Goal: Book appointment/travel/reservation

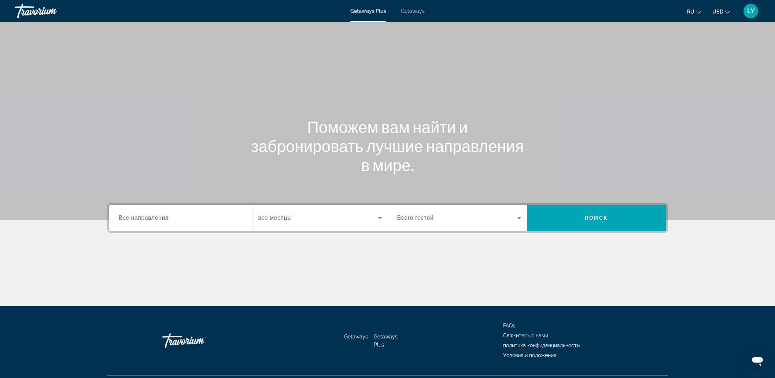
click at [201, 216] on input "Destination Все направления" at bounding box center [181, 218] width 124 height 9
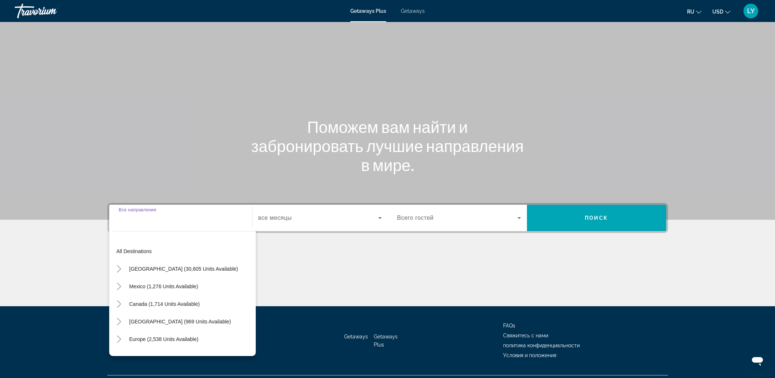
scroll to position [18, 0]
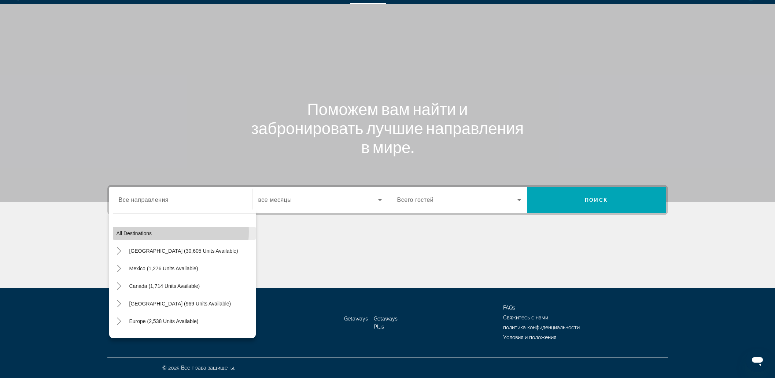
click at [145, 231] on span "All destinations" at bounding box center [135, 233] width 36 height 6
type input "**********"
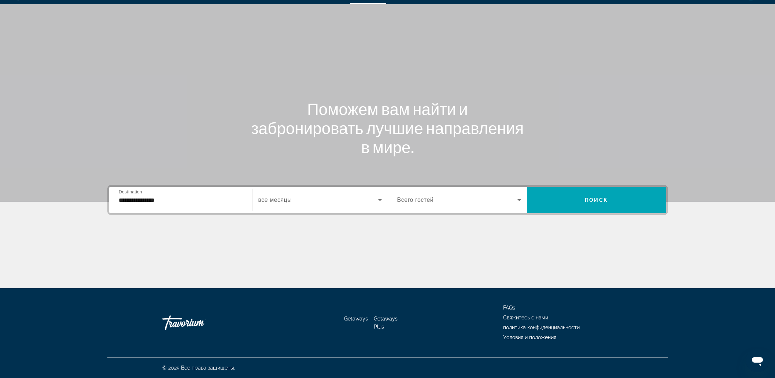
click at [299, 203] on span "Search widget" at bounding box center [318, 200] width 120 height 9
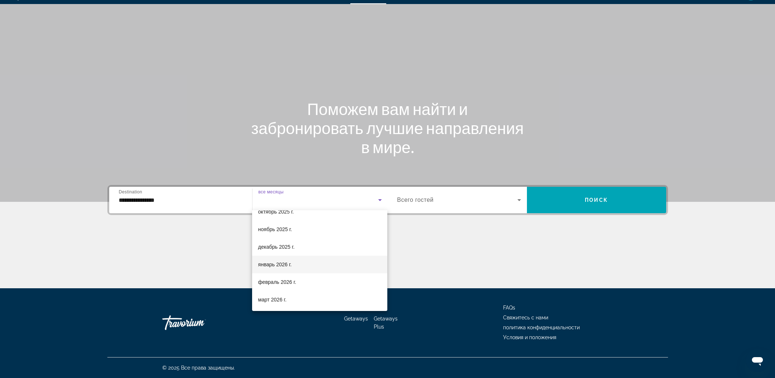
scroll to position [91, 0]
click at [284, 255] on span "март 2026 г." at bounding box center [272, 254] width 29 height 9
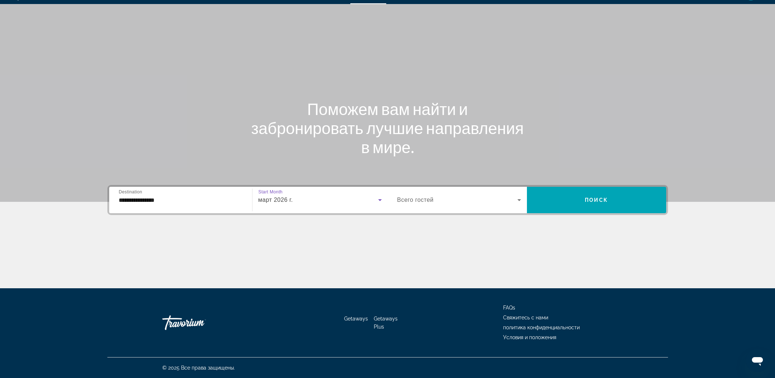
click at [481, 204] on span "Search widget" at bounding box center [457, 200] width 120 height 9
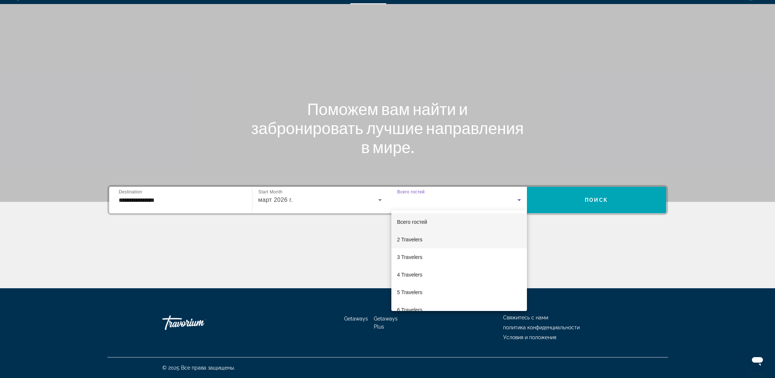
click at [424, 234] on mat-option "2 Travelers" at bounding box center [459, 240] width 136 height 18
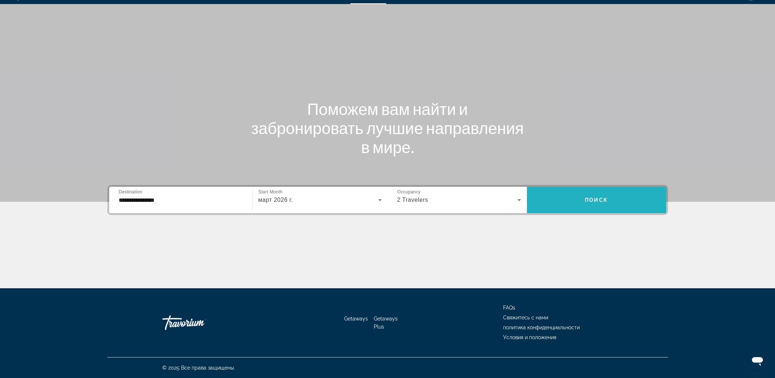
click at [579, 206] on span "Search widget" at bounding box center [596, 200] width 139 height 18
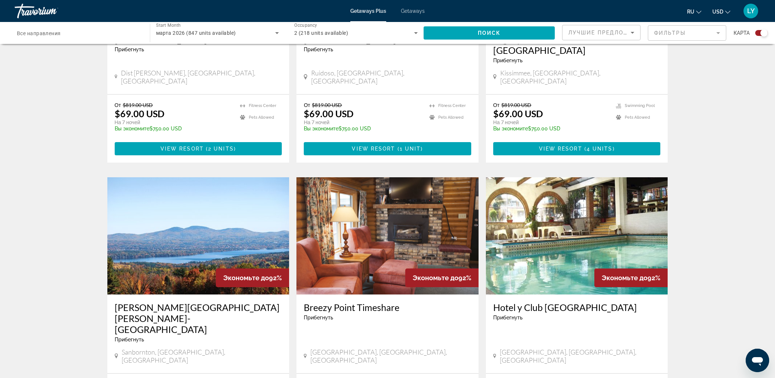
scroll to position [1045, 0]
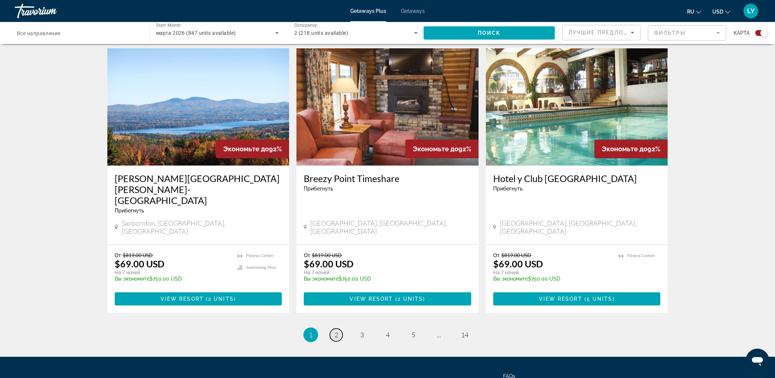
click at [339, 329] on link "page 2" at bounding box center [336, 335] width 13 height 13
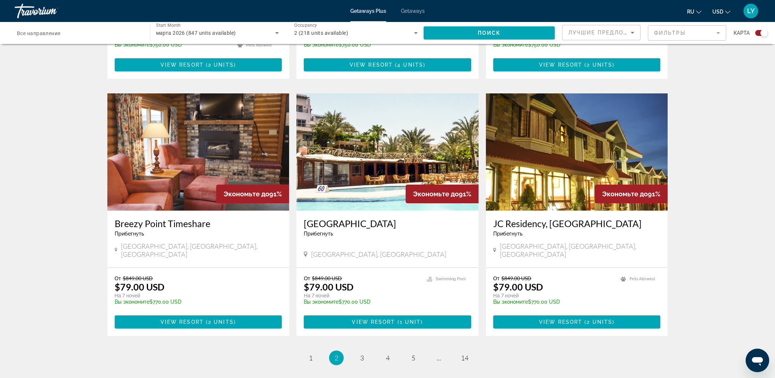
scroll to position [1008, 0]
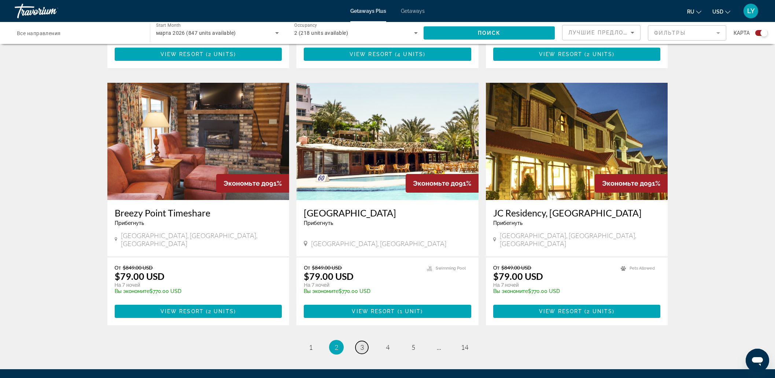
click at [360, 343] on span "3" at bounding box center [362, 347] width 4 height 8
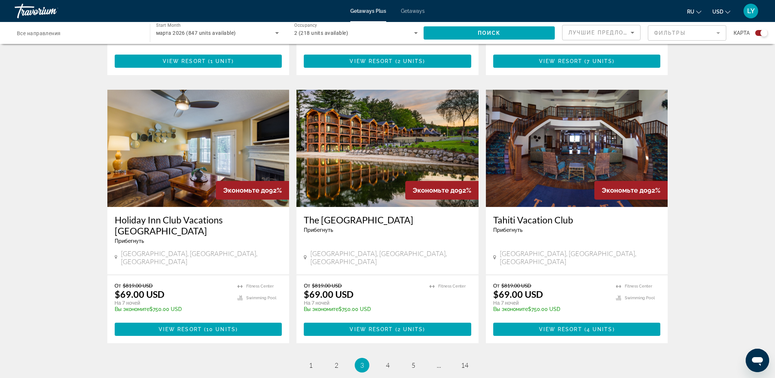
scroll to position [1045, 0]
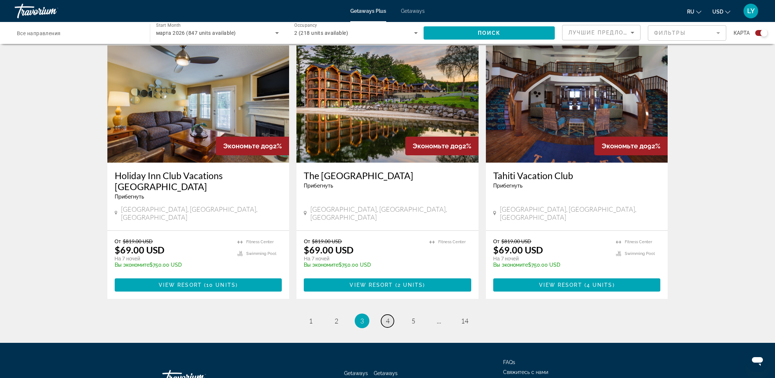
click at [385, 315] on link "page 4" at bounding box center [387, 321] width 13 height 13
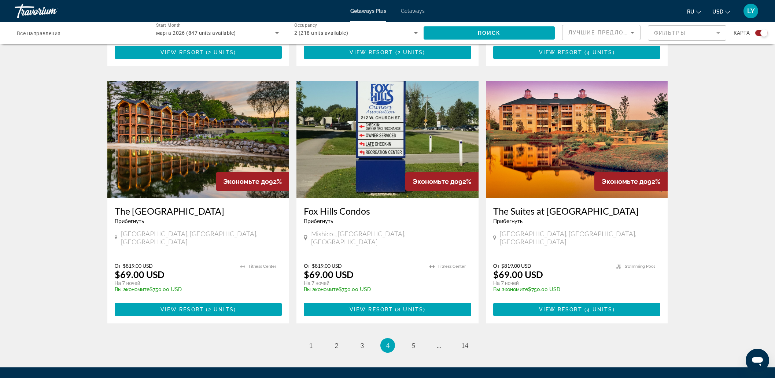
scroll to position [1034, 0]
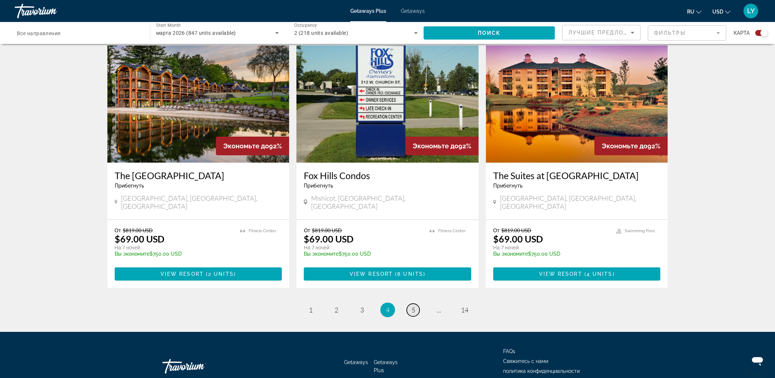
click at [416, 304] on link "page 5" at bounding box center [413, 310] width 13 height 13
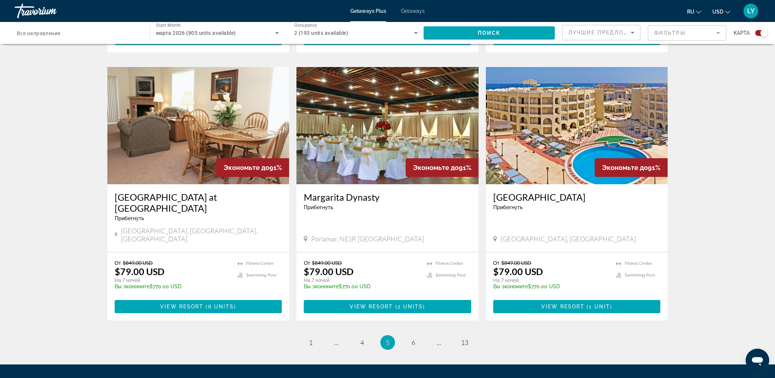
scroll to position [1045, 0]
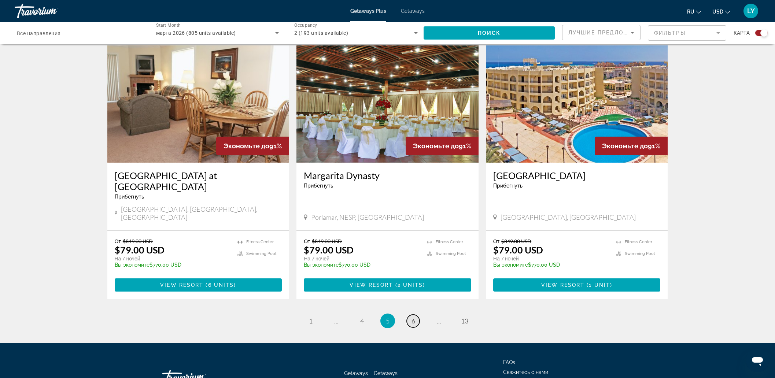
click at [410, 315] on link "page 6" at bounding box center [413, 321] width 13 height 13
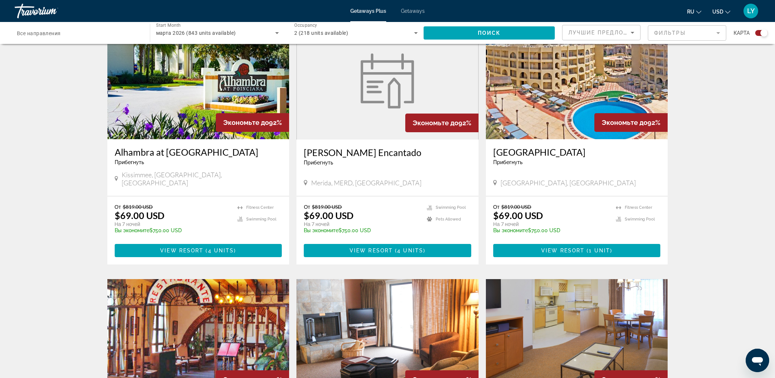
scroll to position [229, 0]
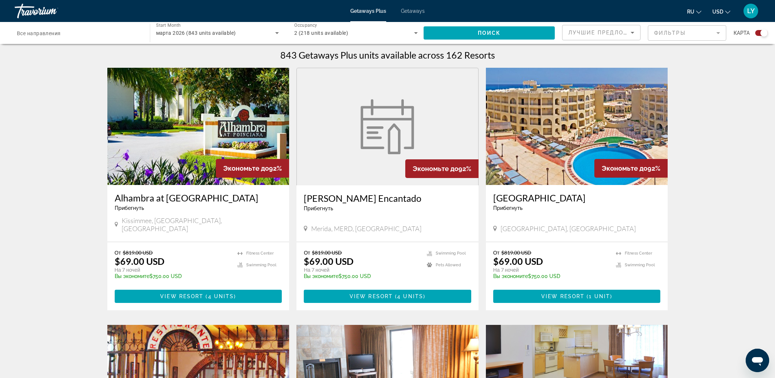
click at [540, 134] on img "Main content" at bounding box center [577, 126] width 182 height 117
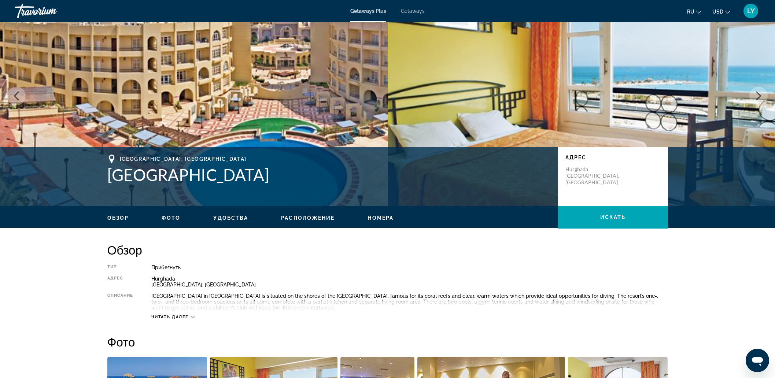
scroll to position [33, 0]
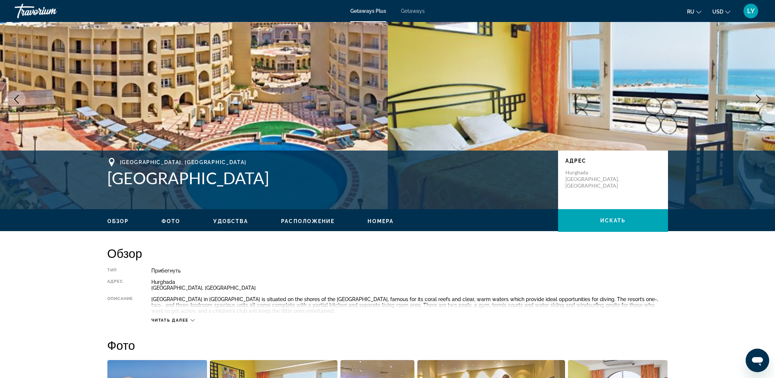
drag, startPoint x: 283, startPoint y: 185, endPoint x: 108, endPoint y: 179, distance: 175.2
click at [108, 179] on h1 "Mirette Touristic Village" at bounding box center [328, 178] width 443 height 19
copy h1 "Mirette Touristic Village"
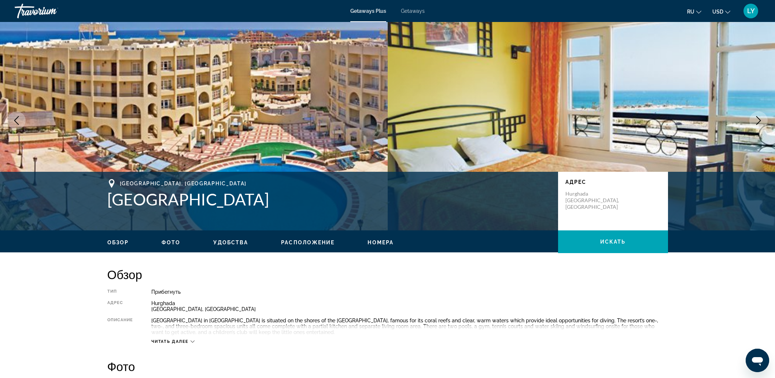
scroll to position [0, 0]
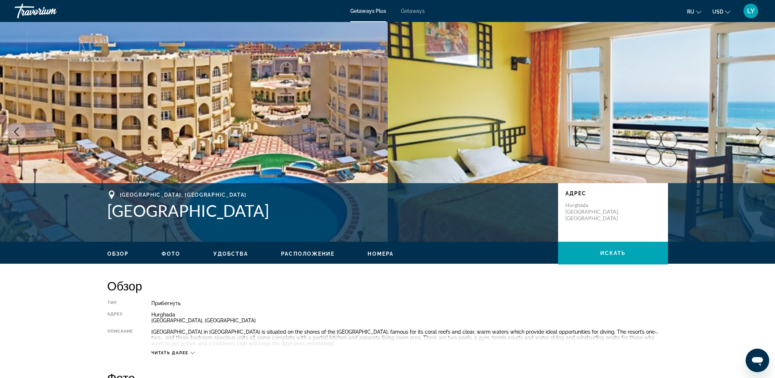
click at [311, 254] on span "Расположение" at bounding box center [307, 254] width 53 height 6
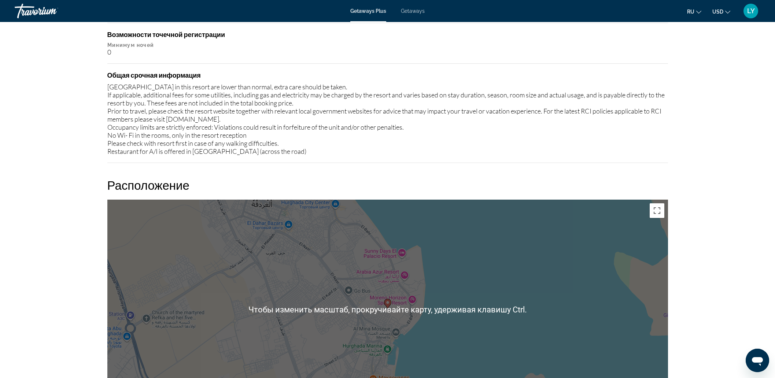
scroll to position [838, 0]
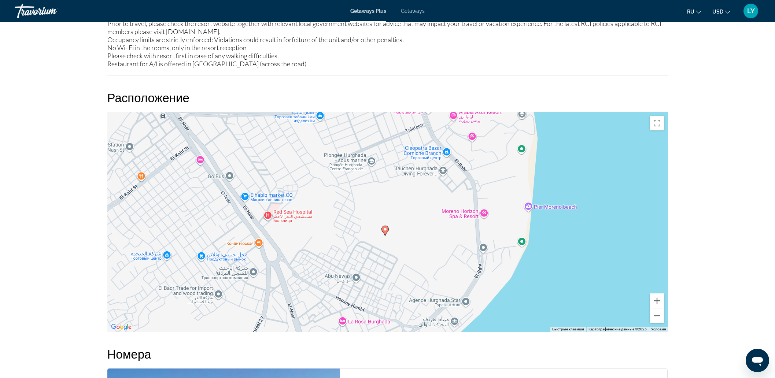
drag, startPoint x: 388, startPoint y: 195, endPoint x: 391, endPoint y: 263, distance: 68.3
click at [391, 263] on div "Чтобы активировать перетаскивание с помощью клавиатуры, нажмите Alt + Ввод. Пос…" at bounding box center [387, 222] width 561 height 220
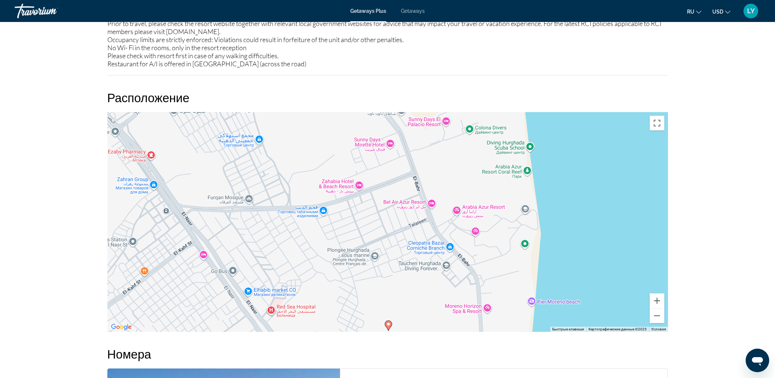
drag, startPoint x: 506, startPoint y: 200, endPoint x: 509, endPoint y: 291, distance: 90.9
click at [509, 291] on div "Чтобы активировать перетаскивание с помощью клавиатуры, нажмите Alt + Ввод. Пос…" at bounding box center [387, 222] width 561 height 220
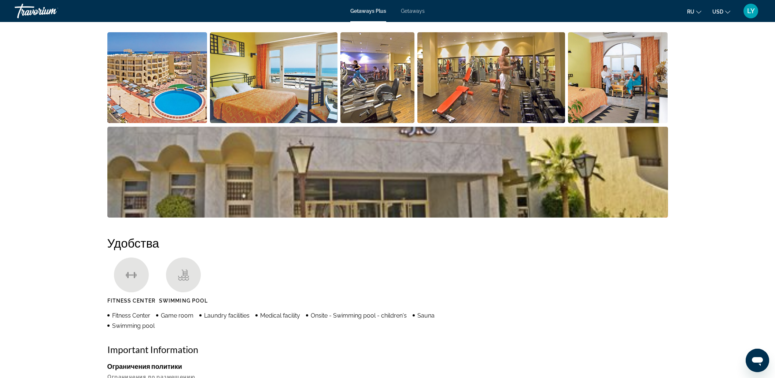
scroll to position [353, 0]
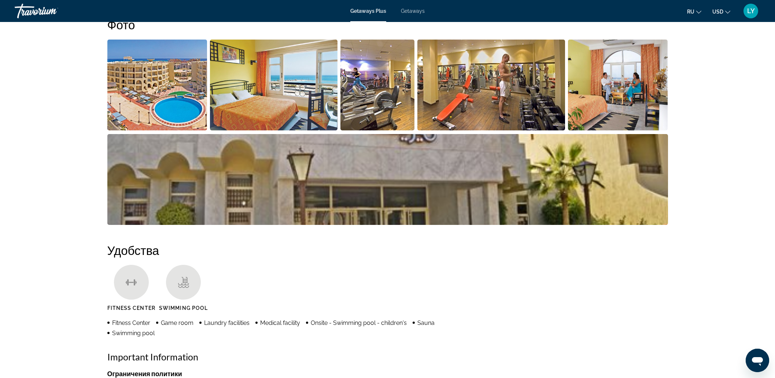
click at [167, 105] on img "Open full-screen image slider" at bounding box center [157, 85] width 100 height 91
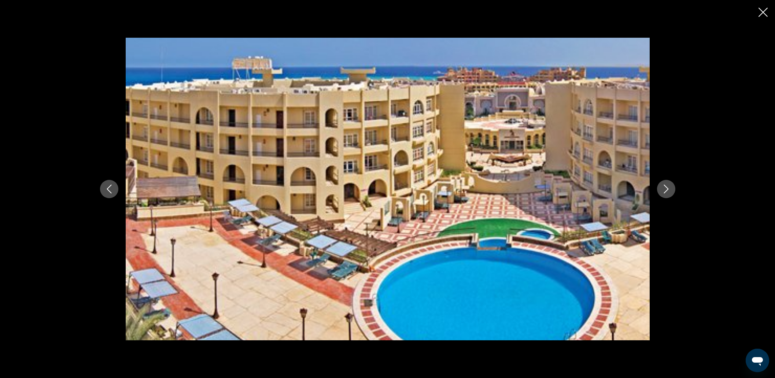
click at [669, 187] on icon "Next image" at bounding box center [666, 189] width 9 height 9
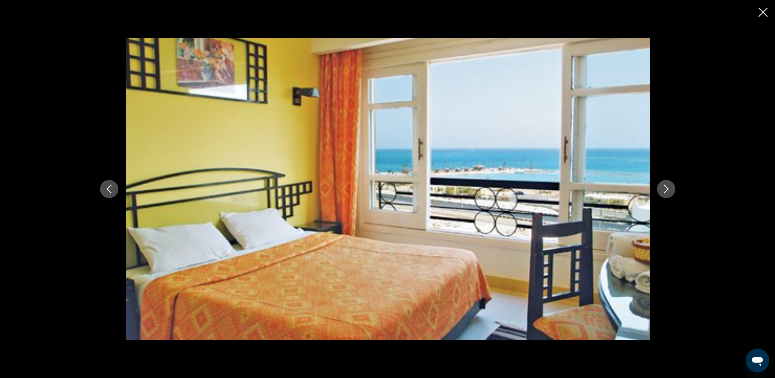
click at [669, 187] on icon "Next image" at bounding box center [666, 189] width 9 height 9
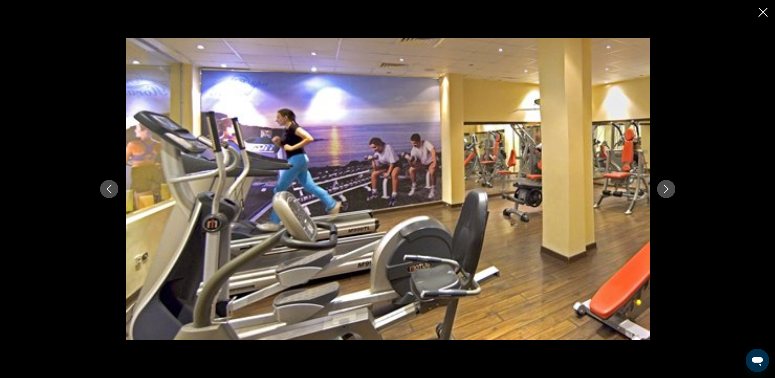
click at [669, 187] on icon "Next image" at bounding box center [666, 189] width 9 height 9
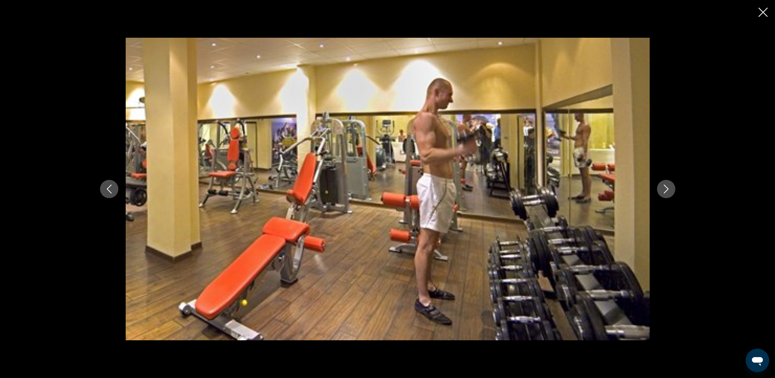
click at [669, 187] on icon "Next image" at bounding box center [666, 189] width 9 height 9
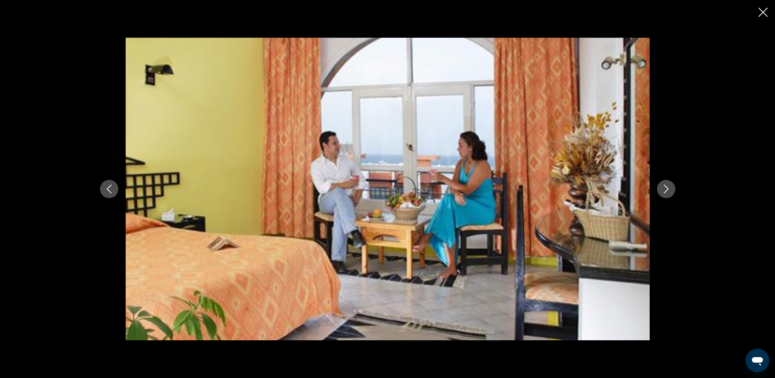
click at [669, 187] on icon "Next image" at bounding box center [666, 189] width 9 height 9
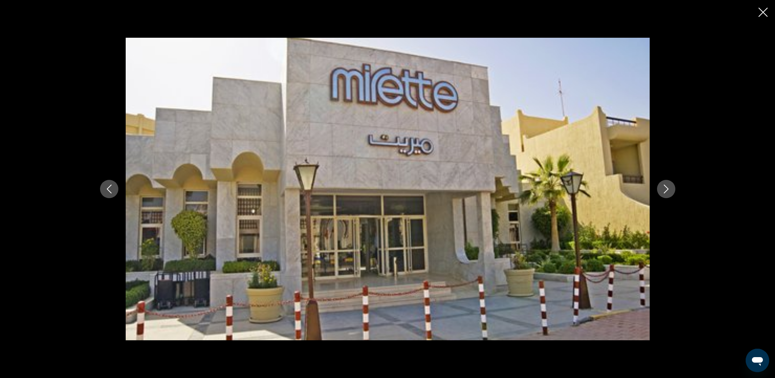
click at [669, 187] on icon "Next image" at bounding box center [666, 189] width 9 height 9
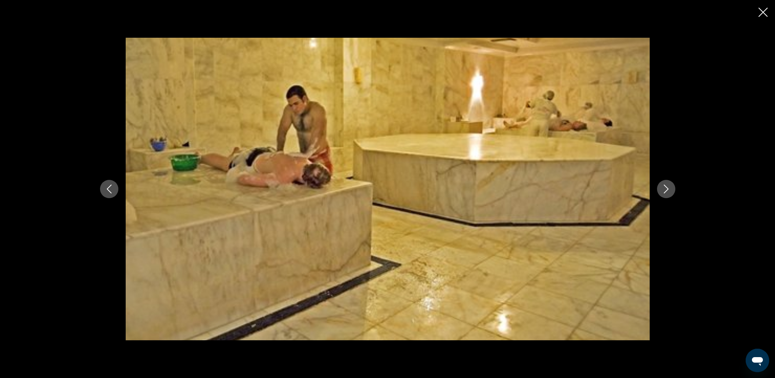
click at [669, 187] on icon "Next image" at bounding box center [666, 189] width 9 height 9
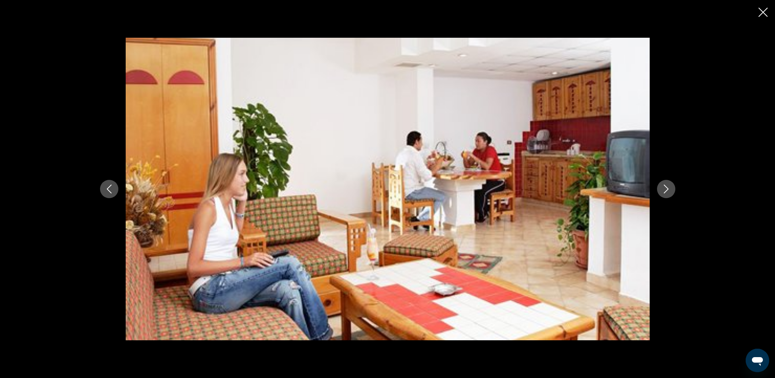
click at [111, 190] on icon "Previous image" at bounding box center [109, 189] width 9 height 9
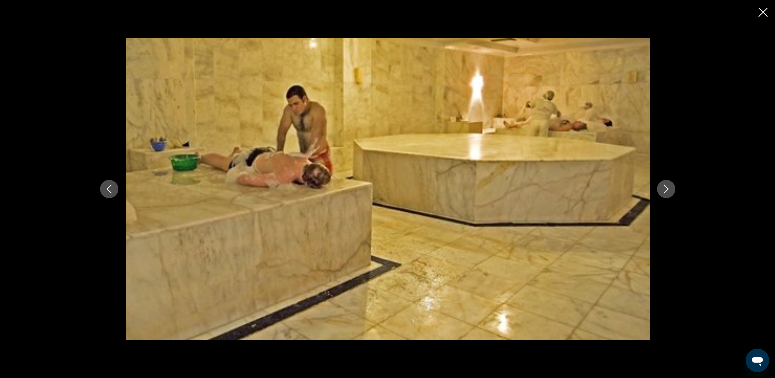
click at [665, 186] on icon "Next image" at bounding box center [666, 189] width 9 height 9
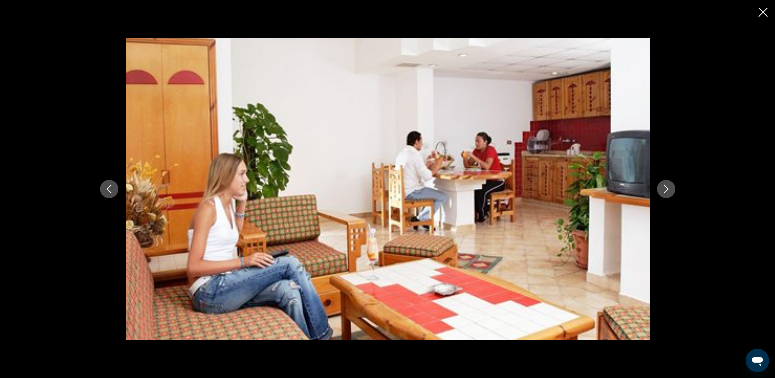
click at [665, 186] on icon "Next image" at bounding box center [666, 189] width 9 height 9
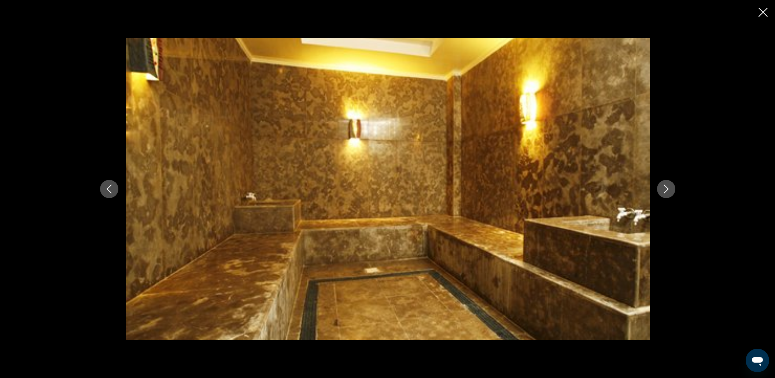
click at [665, 186] on icon "Next image" at bounding box center [666, 189] width 9 height 9
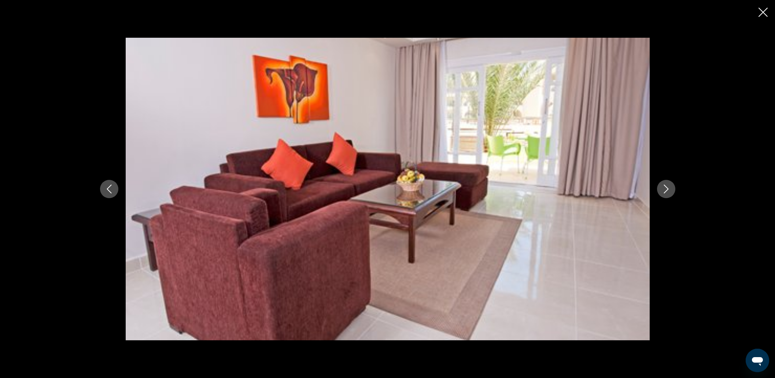
click at [665, 186] on icon "Next image" at bounding box center [666, 189] width 9 height 9
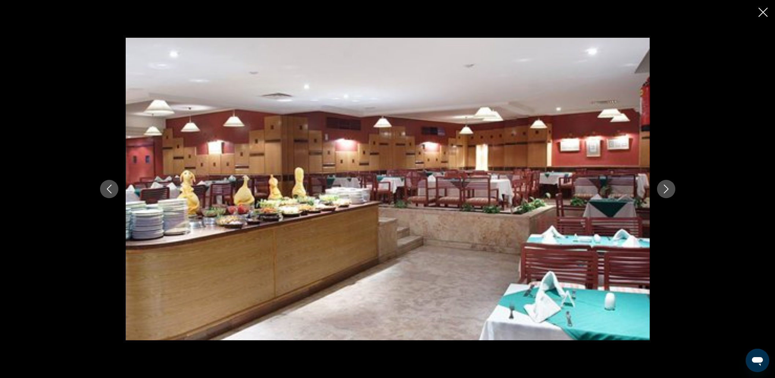
click at [667, 188] on icon "Next image" at bounding box center [666, 189] width 9 height 9
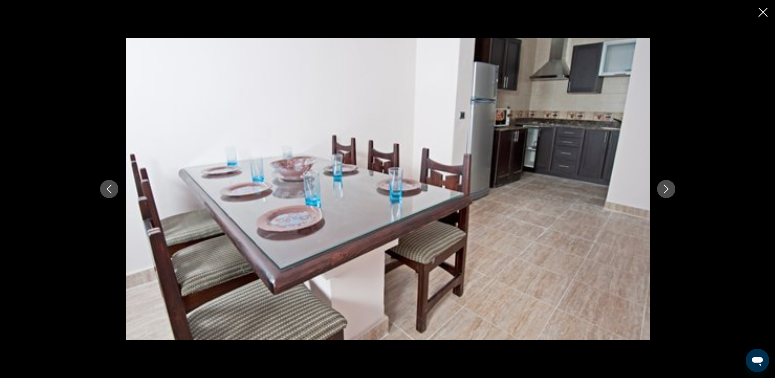
click at [667, 188] on icon "Next image" at bounding box center [666, 189] width 9 height 9
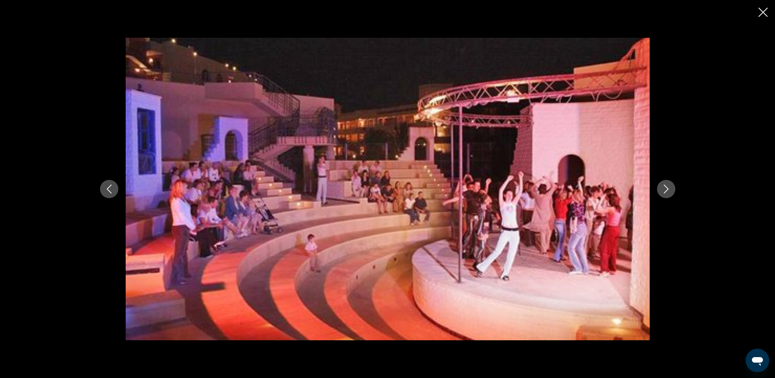
click at [667, 188] on icon "Next image" at bounding box center [666, 189] width 9 height 9
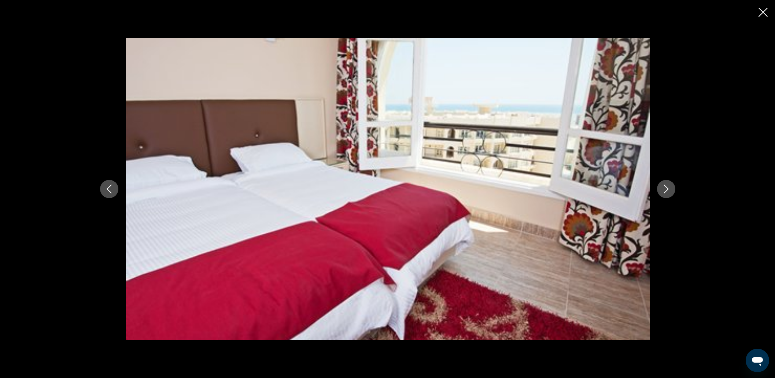
click at [667, 188] on icon "Next image" at bounding box center [666, 189] width 9 height 9
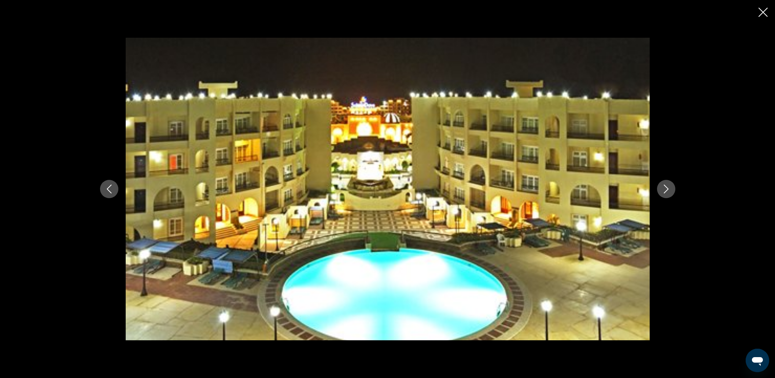
click at [667, 188] on icon "Next image" at bounding box center [666, 189] width 9 height 9
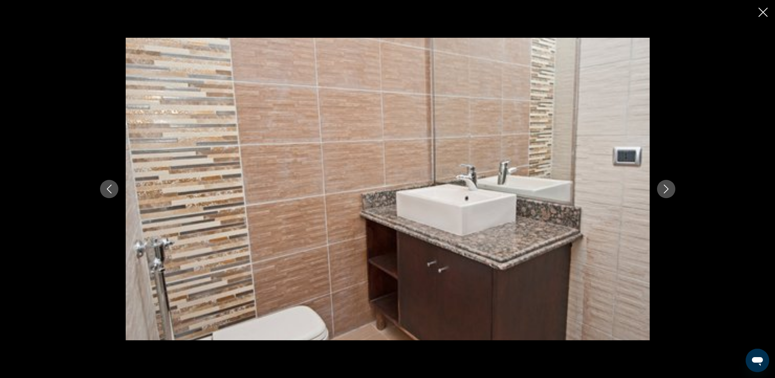
click at [667, 188] on icon "Next image" at bounding box center [666, 189] width 9 height 9
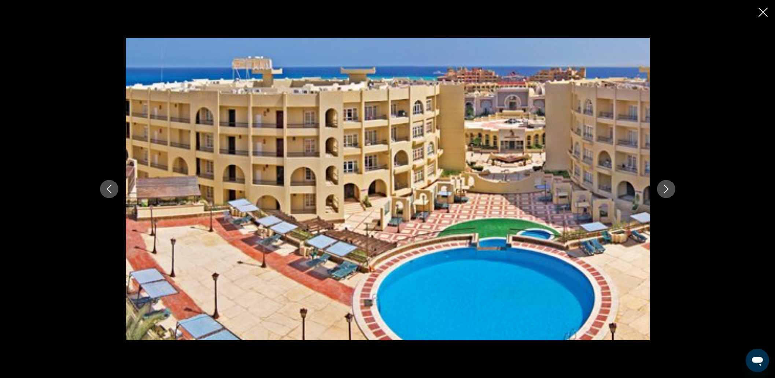
click at [667, 188] on icon "Next image" at bounding box center [666, 189] width 9 height 9
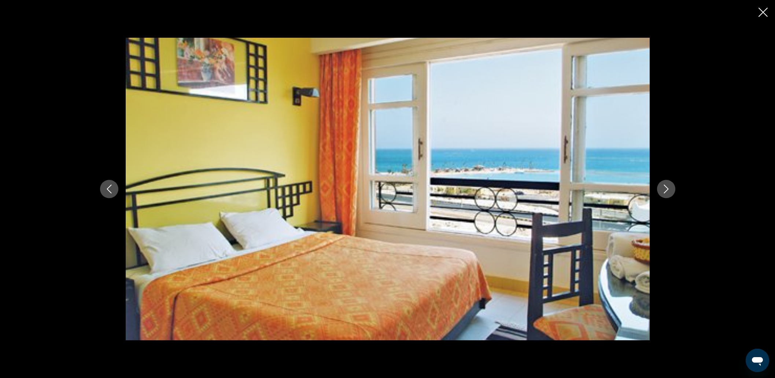
click at [667, 188] on icon "Next image" at bounding box center [666, 189] width 9 height 9
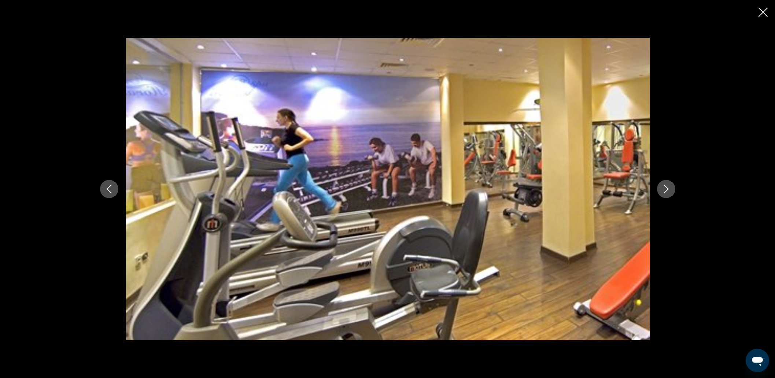
click at [767, 7] on div "prev next" at bounding box center [387, 189] width 775 height 378
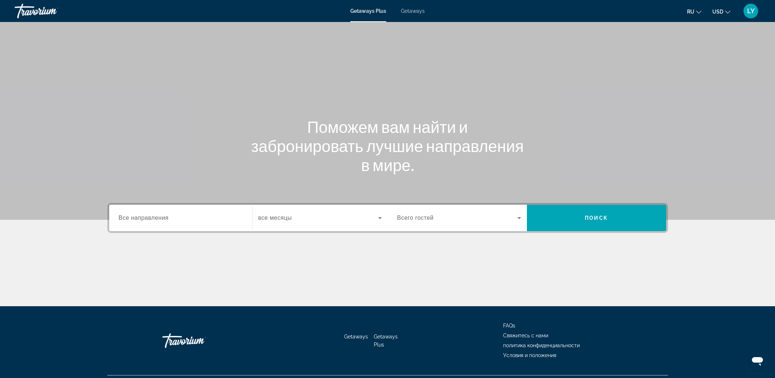
click at [181, 216] on input "Destination Все направления" at bounding box center [181, 218] width 124 height 9
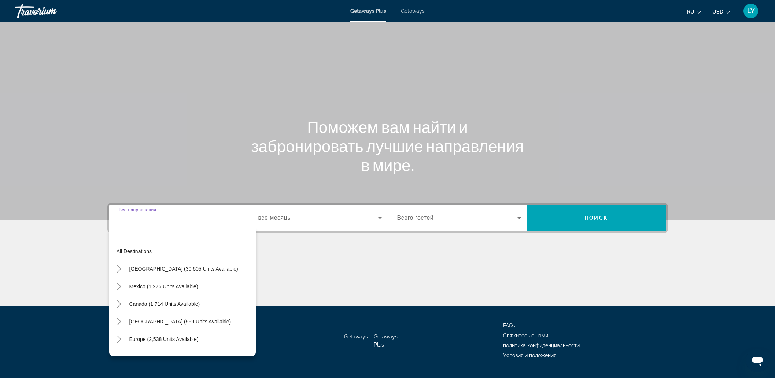
scroll to position [18, 0]
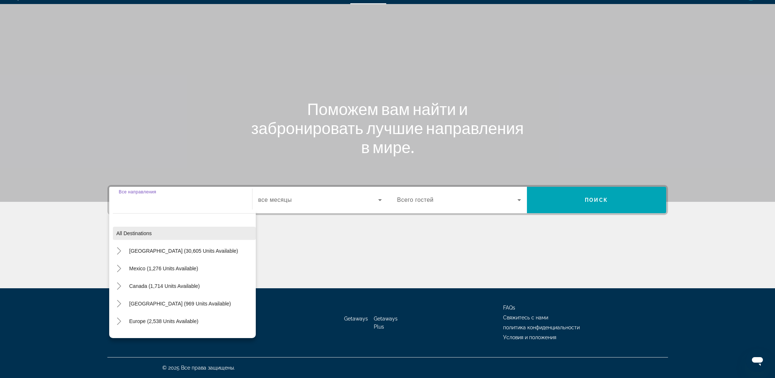
click at [169, 230] on span "Search widget" at bounding box center [184, 234] width 143 height 18
type input "**********"
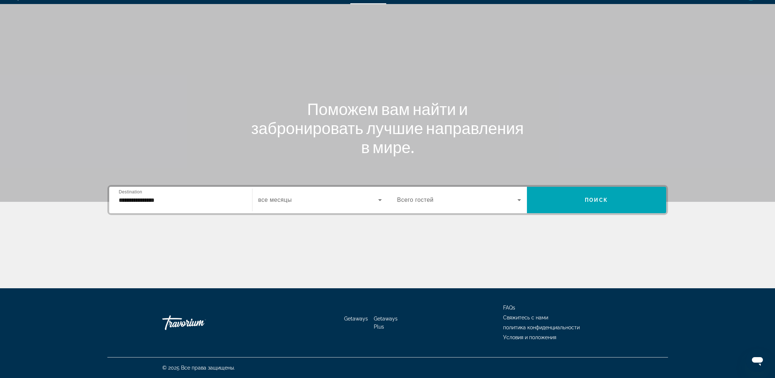
click at [341, 199] on span "Search widget" at bounding box center [318, 200] width 120 height 9
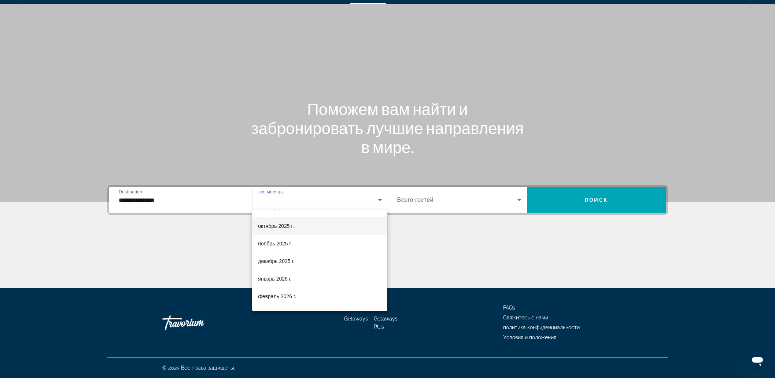
scroll to position [45, 0]
click at [279, 295] on span "март 2026 г." at bounding box center [272, 299] width 29 height 9
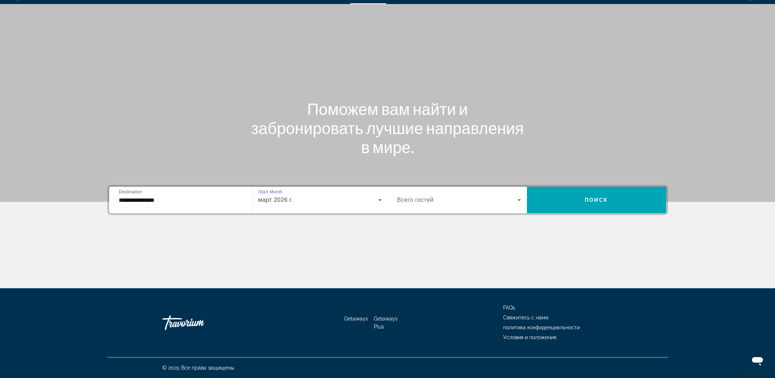
click at [465, 199] on span "Search widget" at bounding box center [457, 200] width 120 height 9
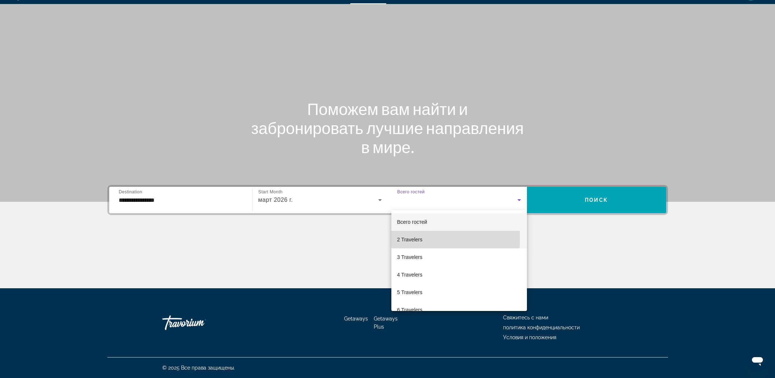
click at [406, 239] on span "2 Travelers" at bounding box center [409, 239] width 25 height 9
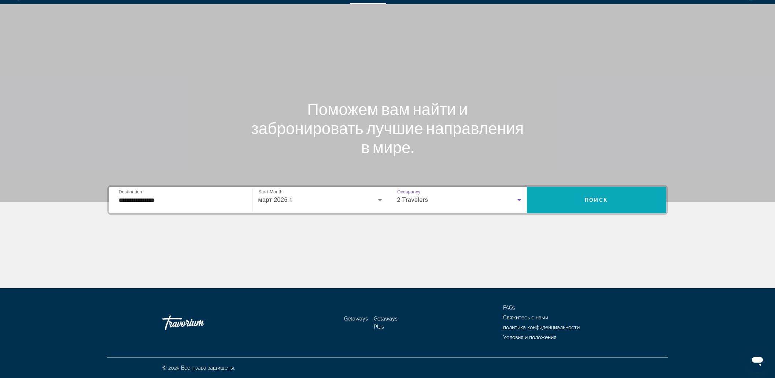
click at [618, 198] on span "Search widget" at bounding box center [596, 200] width 139 height 18
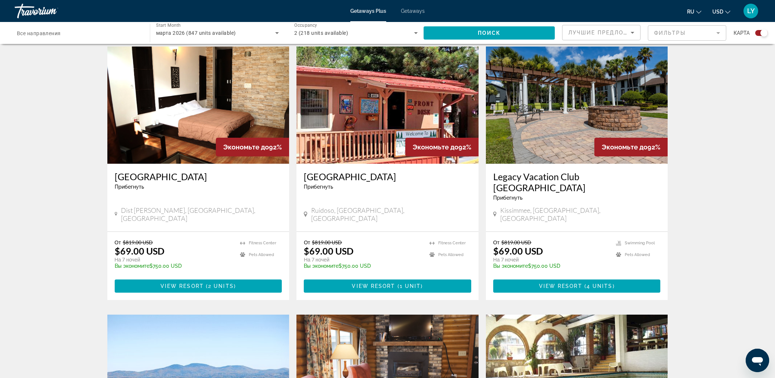
scroll to position [1045, 0]
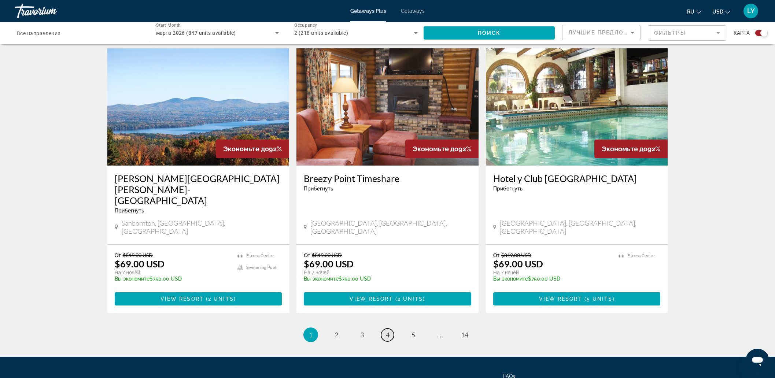
click at [387, 331] on span "4" at bounding box center [388, 335] width 4 height 8
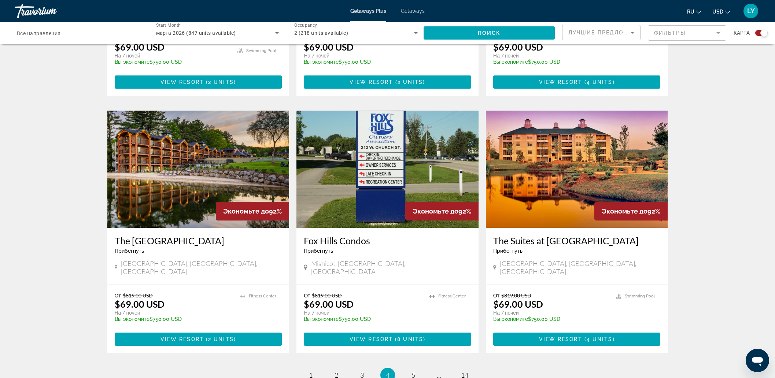
scroll to position [1008, 0]
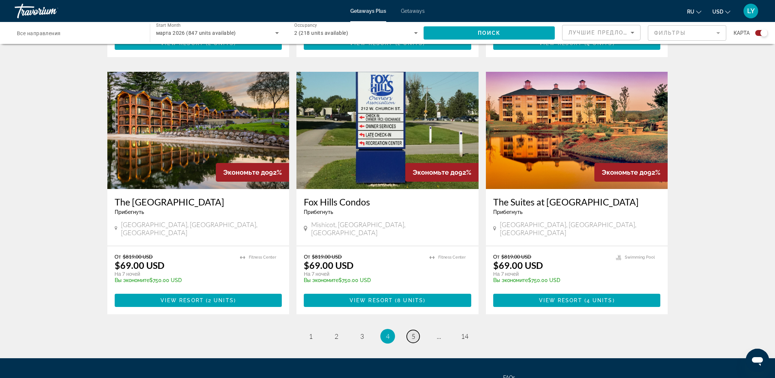
click at [410, 330] on link "page 5" at bounding box center [413, 336] width 13 height 13
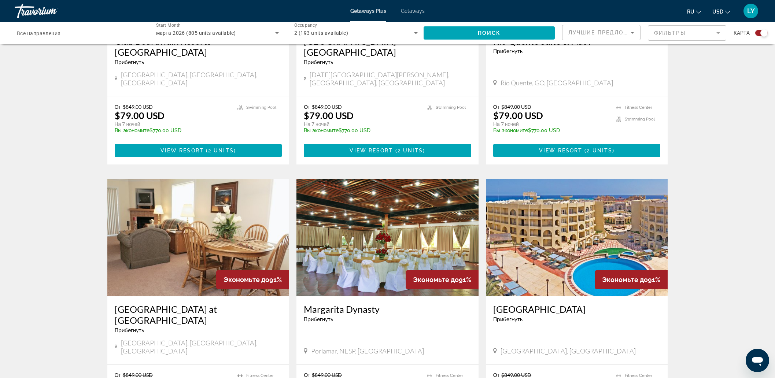
scroll to position [1008, 0]
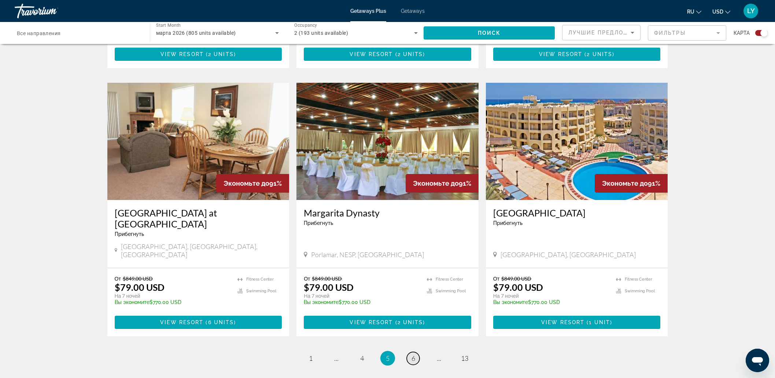
click at [414, 354] on span "6" at bounding box center [413, 358] width 4 height 8
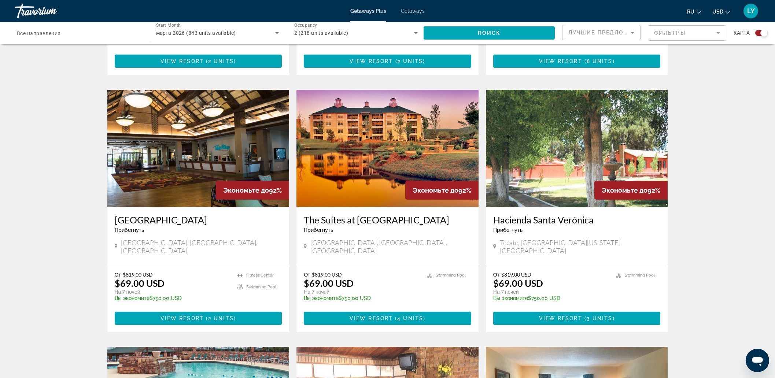
scroll to position [962, 0]
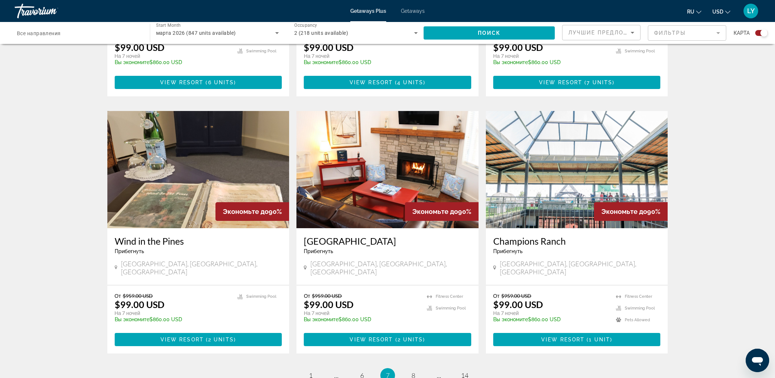
scroll to position [1008, 0]
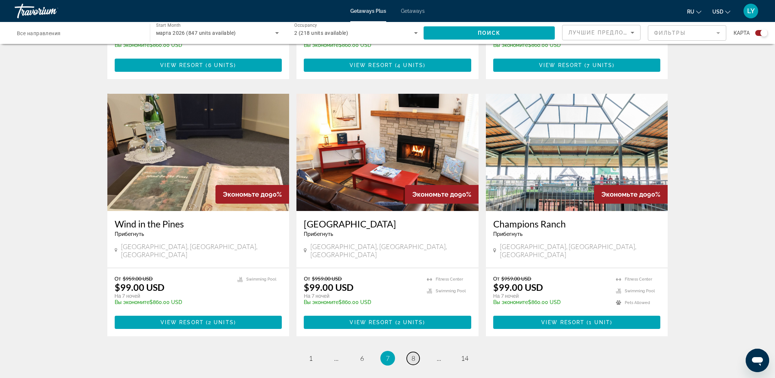
click at [418, 352] on link "page 8" at bounding box center [413, 358] width 13 height 13
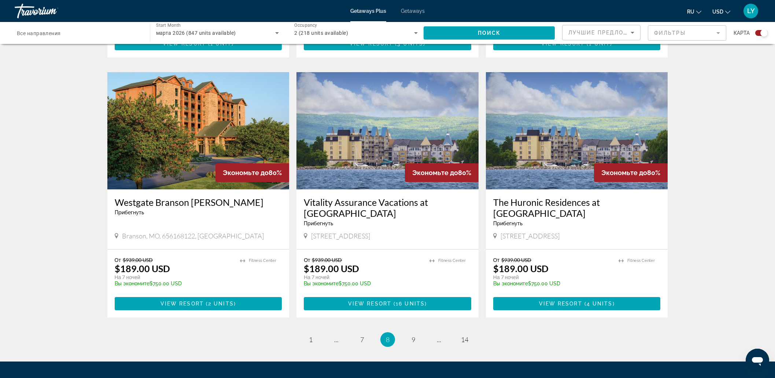
scroll to position [1008, 0]
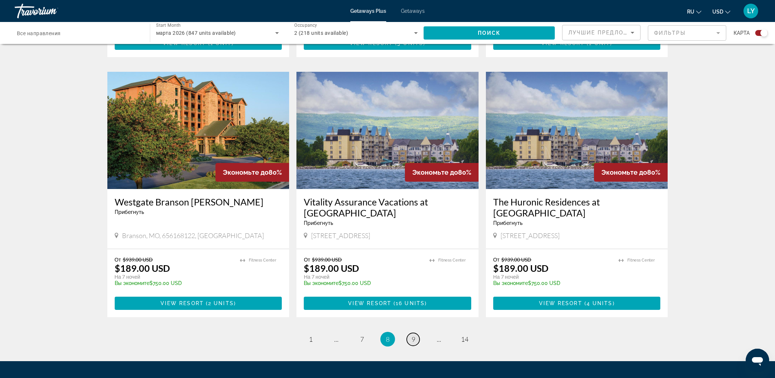
click at [412, 335] on span "9" at bounding box center [413, 339] width 4 height 8
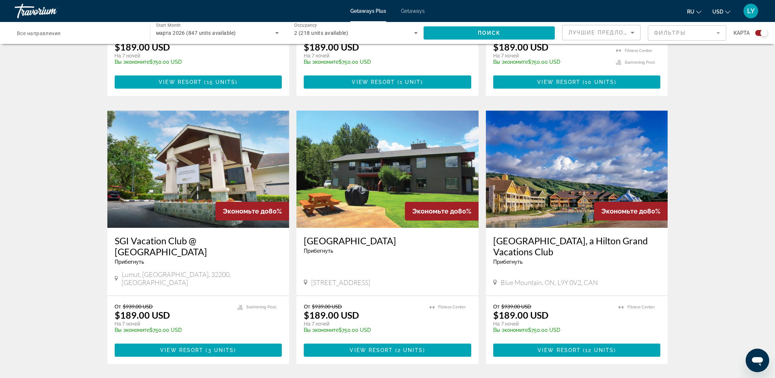
scroll to position [458, 0]
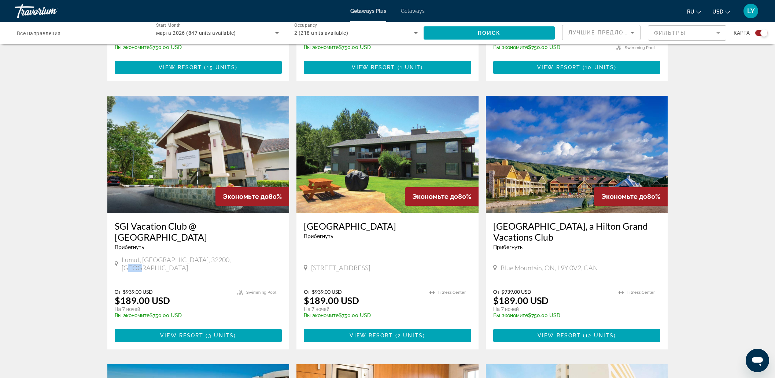
drag, startPoint x: 226, startPoint y: 250, endPoint x: 240, endPoint y: 250, distance: 14.3
click at [240, 256] on div "Lumut, Perak Darul Ridzuan, 32200, MYS" at bounding box center [198, 264] width 167 height 16
copy span "MYS"
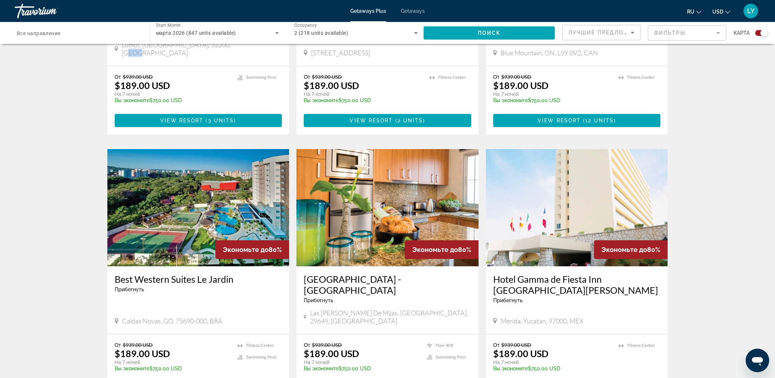
scroll to position [732, 0]
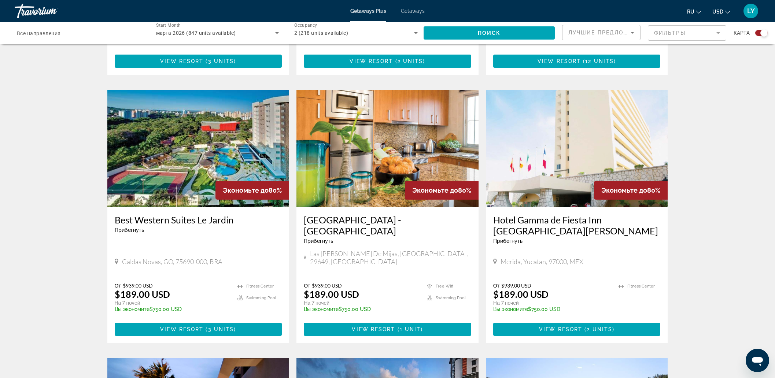
click at [201, 214] on h3 "Best Western Suites Le Jardin" at bounding box center [198, 219] width 167 height 11
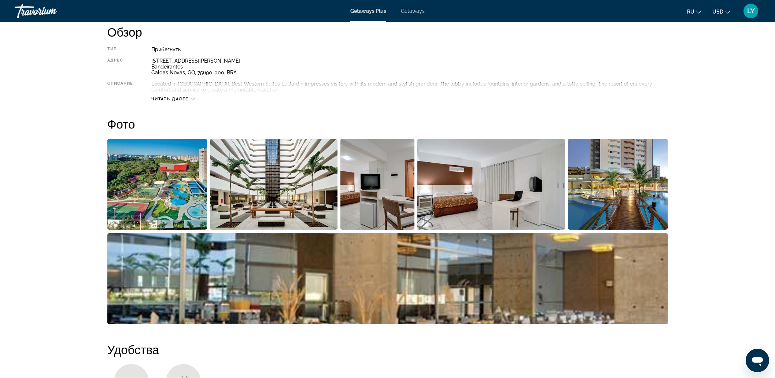
scroll to position [229, 0]
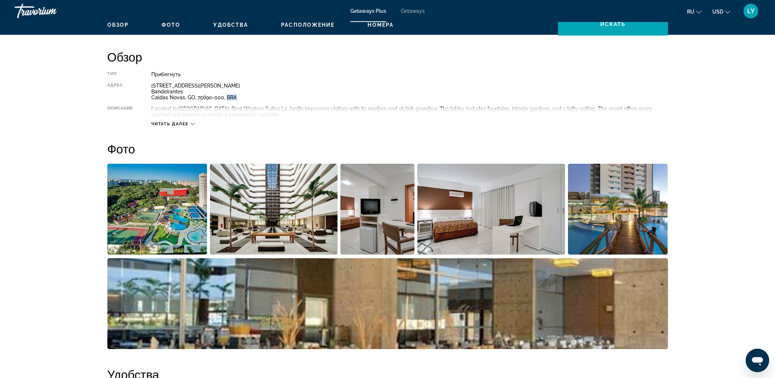
drag, startPoint x: 226, startPoint y: 96, endPoint x: 234, endPoint y: 96, distance: 7.7
click at [234, 96] on div "Rua Machado de Assis, Nº 555, Área 1-R, Bairro Bandeirantes Caldas Novas, GO, 7…" at bounding box center [409, 92] width 516 height 18
copy div "BRA"
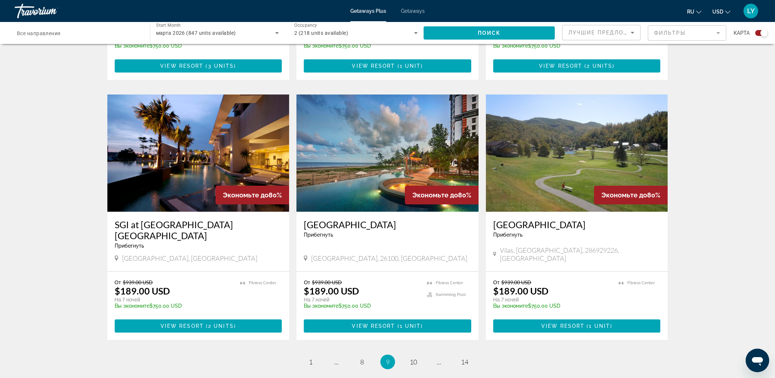
scroll to position [1008, 0]
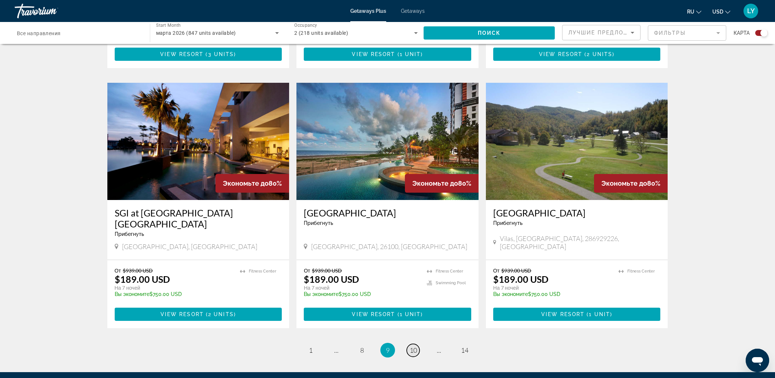
click at [413, 346] on span "10" at bounding box center [413, 350] width 7 height 8
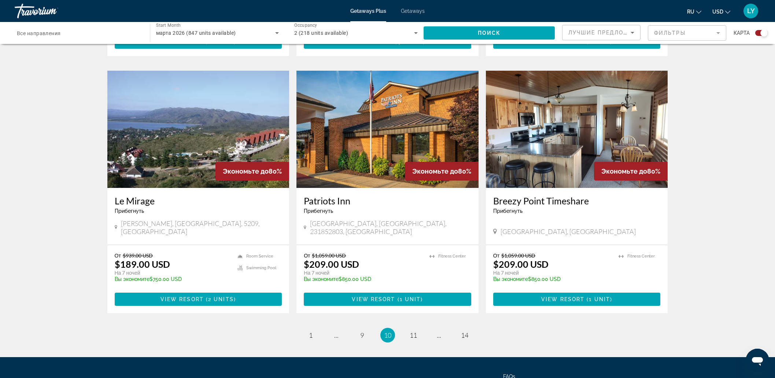
scroll to position [1034, 0]
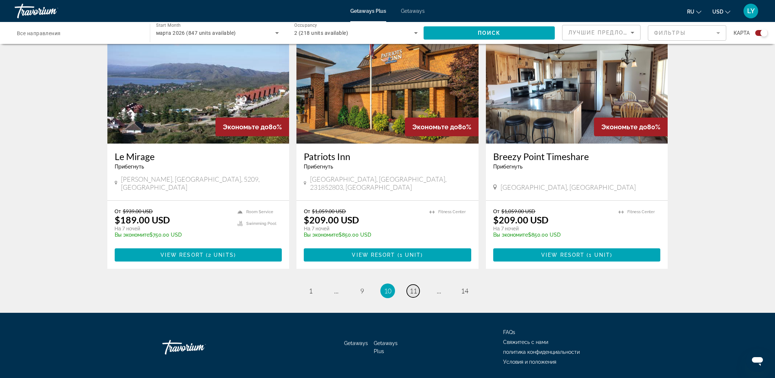
click at [419, 285] on link "page 11" at bounding box center [413, 291] width 13 height 13
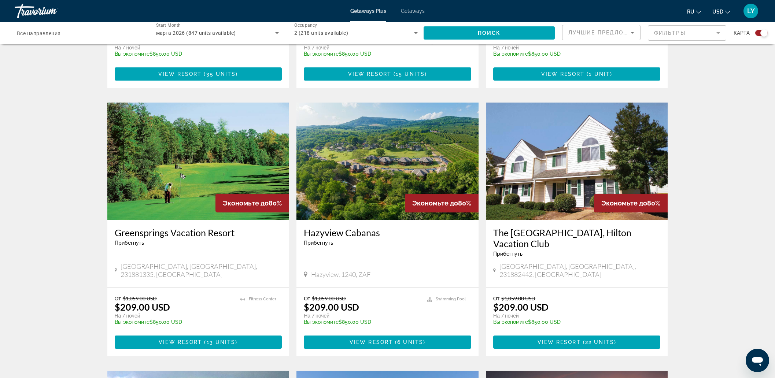
scroll to position [504, 0]
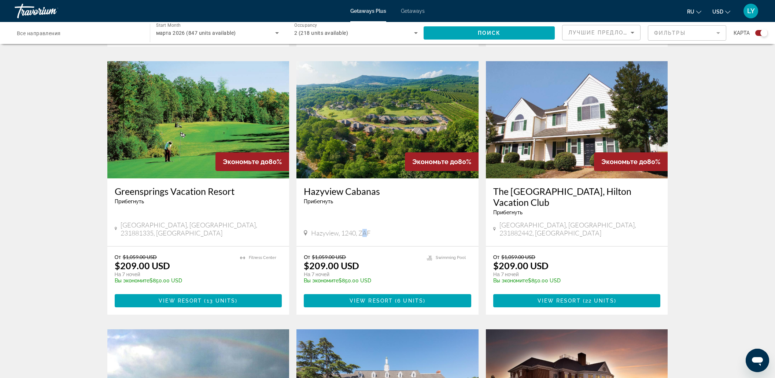
drag, startPoint x: 361, startPoint y: 217, endPoint x: 368, endPoint y: 217, distance: 7.0
click at [368, 229] on span "Hazyview, 1240, ZAF" at bounding box center [340, 233] width 59 height 8
drag, startPoint x: 359, startPoint y: 217, endPoint x: 368, endPoint y: 217, distance: 8.8
click at [368, 229] on span "Hazyview, 1240, ZAF" at bounding box center [340, 233] width 59 height 8
click at [377, 229] on div "Hazyview, 1240, ZAF" at bounding box center [387, 233] width 167 height 8
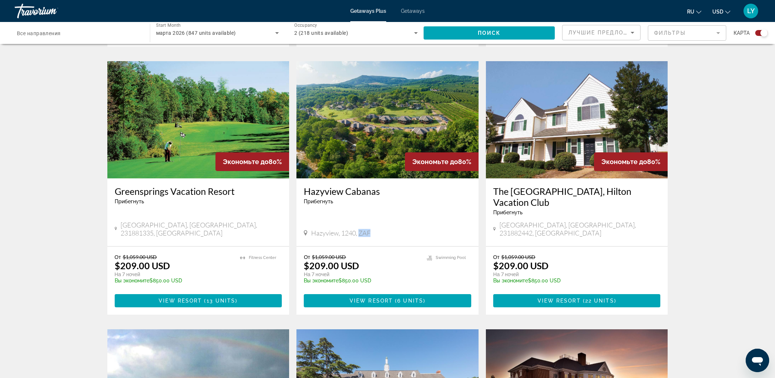
drag, startPoint x: 360, startPoint y: 217, endPoint x: 369, endPoint y: 216, distance: 9.2
click at [369, 229] on span "Hazyview, 1240, ZAF" at bounding box center [340, 233] width 59 height 8
copy span "ZAF"
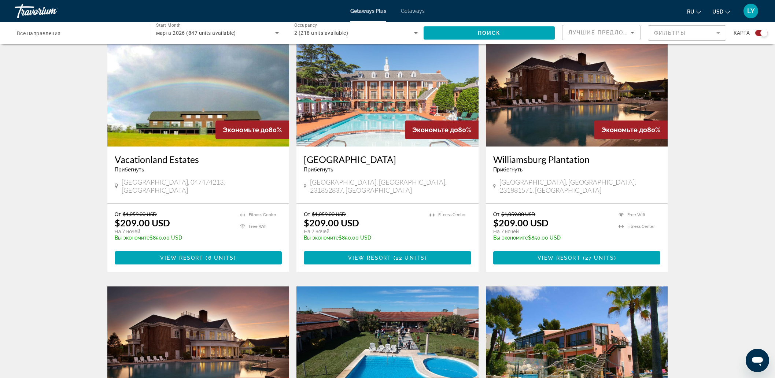
scroll to position [962, 0]
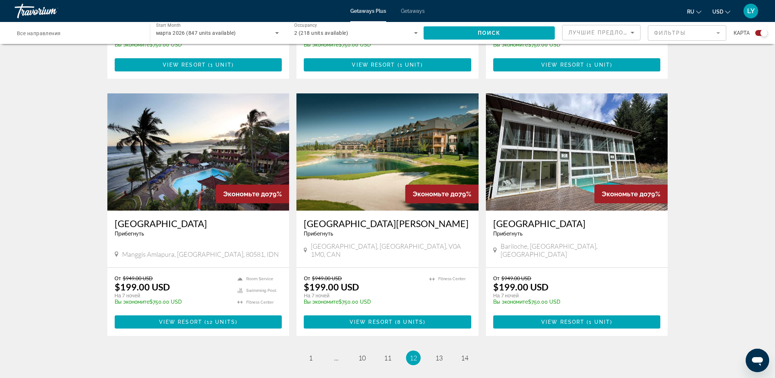
scroll to position [1008, 0]
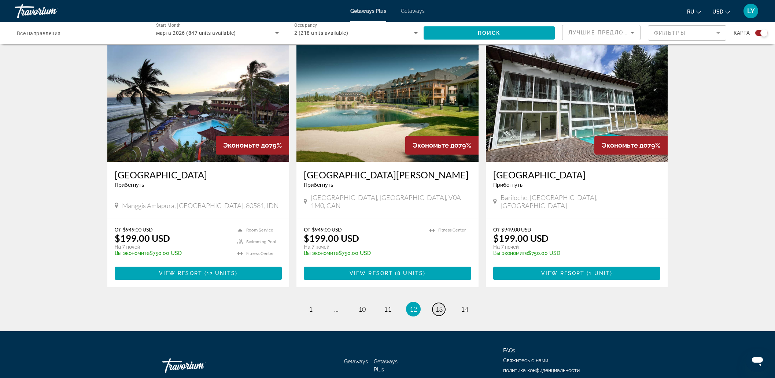
click at [440, 305] on span "13" at bounding box center [438, 309] width 7 height 8
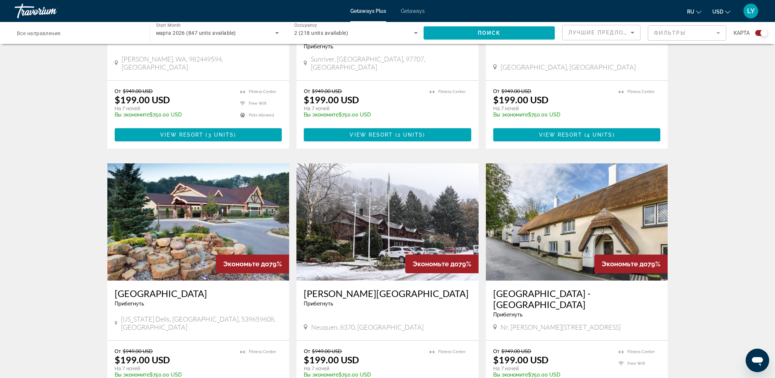
scroll to position [1045, 0]
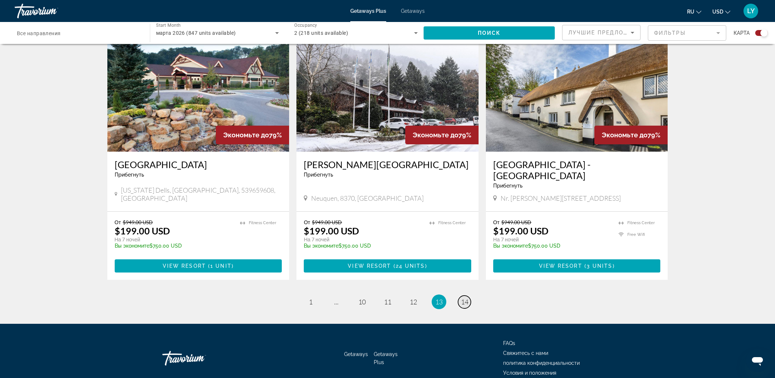
click at [468, 296] on link "page 14" at bounding box center [464, 302] width 13 height 13
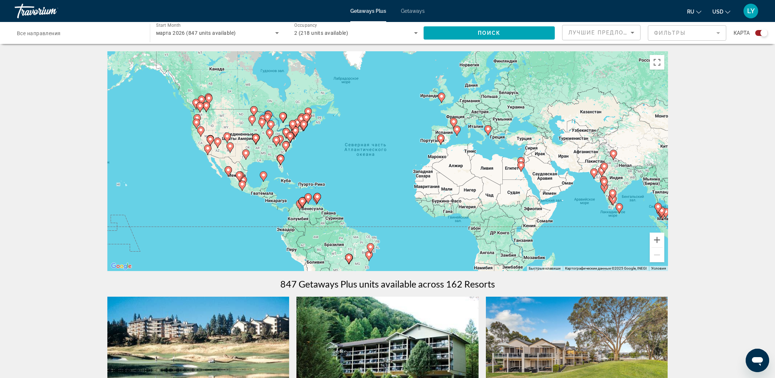
click at [93, 37] on input "Destination Все направления" at bounding box center [78, 33] width 123 height 9
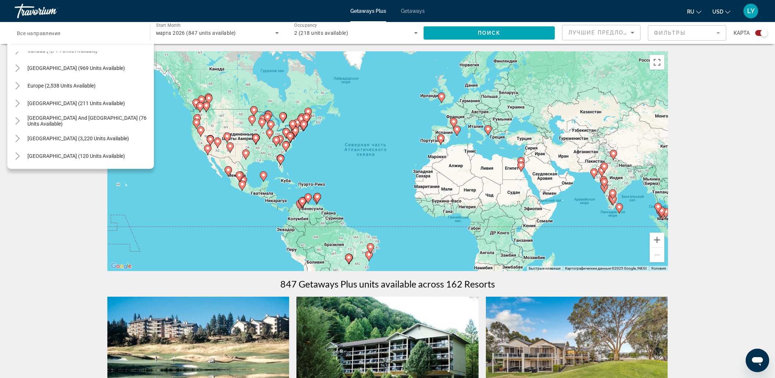
scroll to position [68, 0]
click at [20, 83] on icon "Toggle Europe (2,538 units available)" at bounding box center [17, 84] width 7 height 7
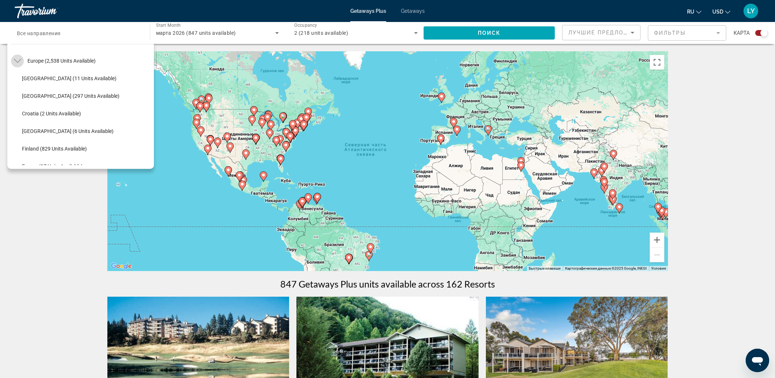
click at [20, 59] on icon "Toggle Europe (2,538 units available)" at bounding box center [17, 61] width 7 height 4
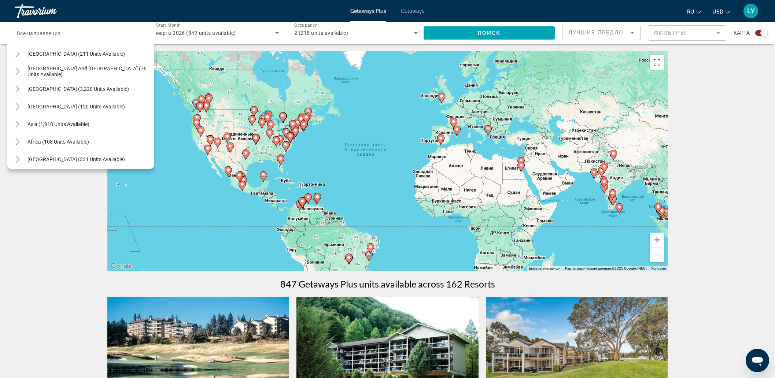
scroll to position [119, 0]
click at [19, 120] on icon "Toggle Asia (1,918 units available)" at bounding box center [17, 121] width 7 height 7
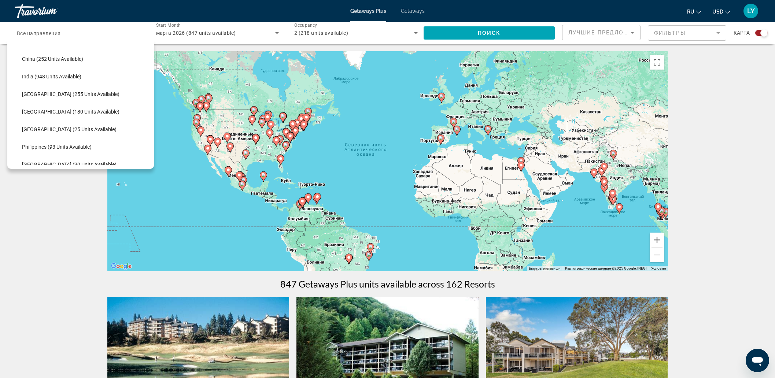
scroll to position [238, 0]
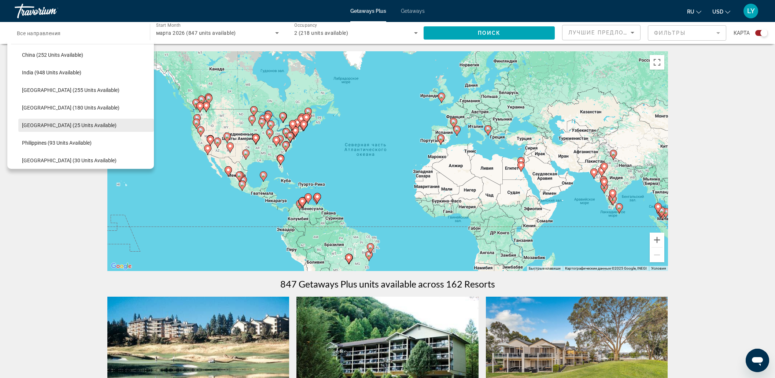
click at [68, 126] on span "Maldives (25 units available)" at bounding box center [69, 125] width 95 height 6
type input "**********"
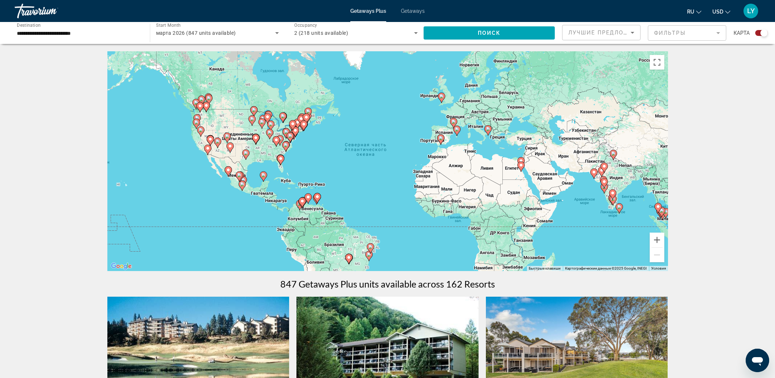
click at [216, 37] on div "марта 2026 (847 units available)" at bounding box center [217, 33] width 123 height 21
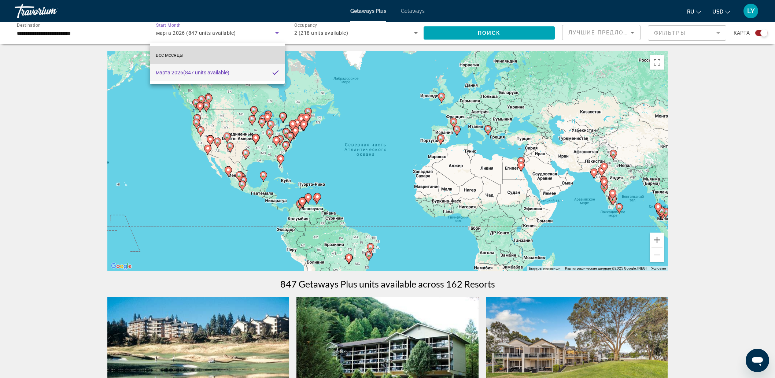
click at [175, 52] on span "все месяцы" at bounding box center [170, 55] width 28 height 6
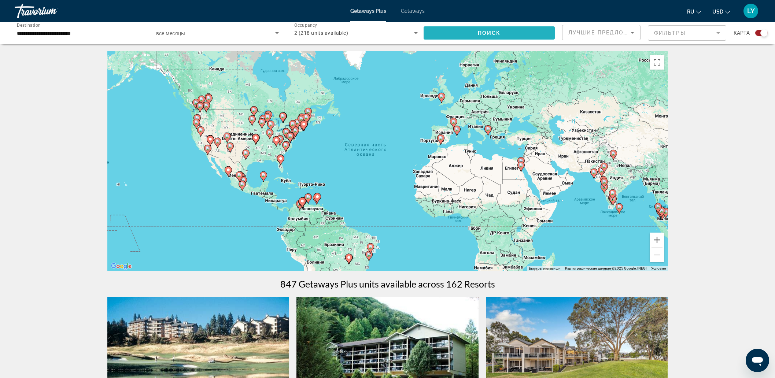
click at [472, 30] on span "Search widget" at bounding box center [490, 33] width 132 height 18
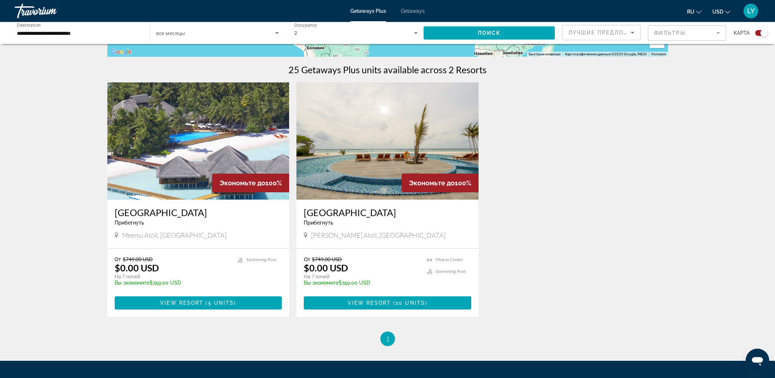
scroll to position [229, 0]
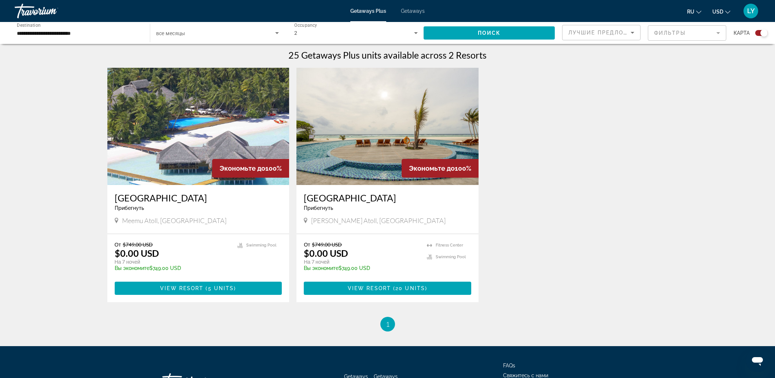
click at [160, 126] on img "Main content" at bounding box center [198, 126] width 182 height 117
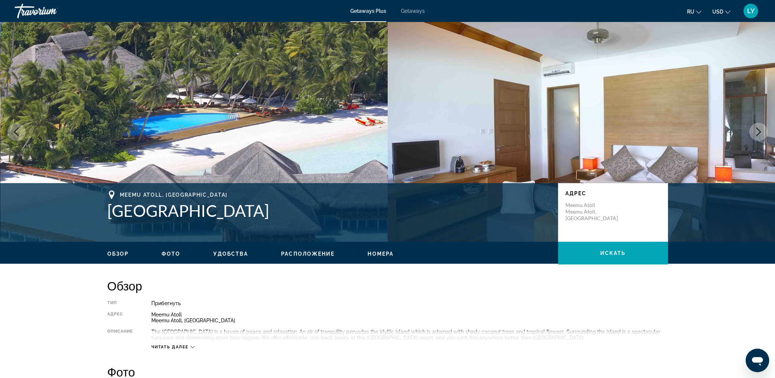
click at [758, 132] on icon "Next image" at bounding box center [758, 132] width 9 height 9
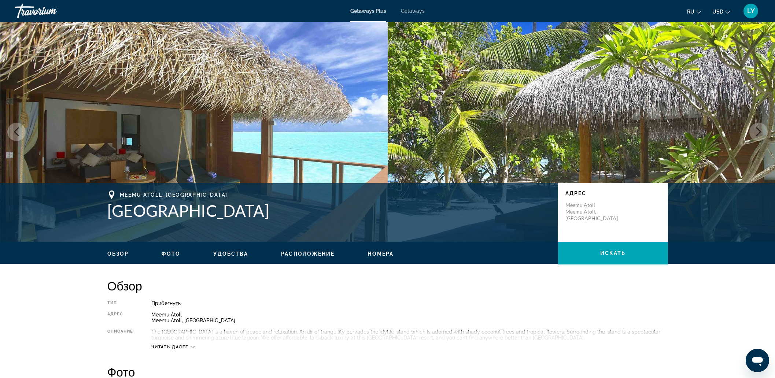
click at [758, 132] on icon "Next image" at bounding box center [758, 132] width 9 height 9
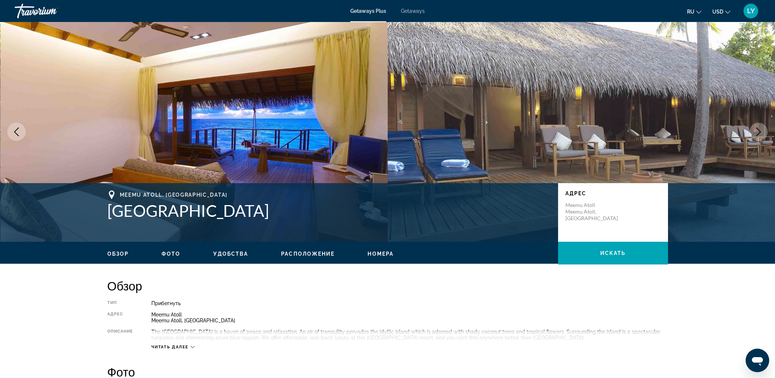
click at [758, 132] on icon "Next image" at bounding box center [758, 132] width 9 height 9
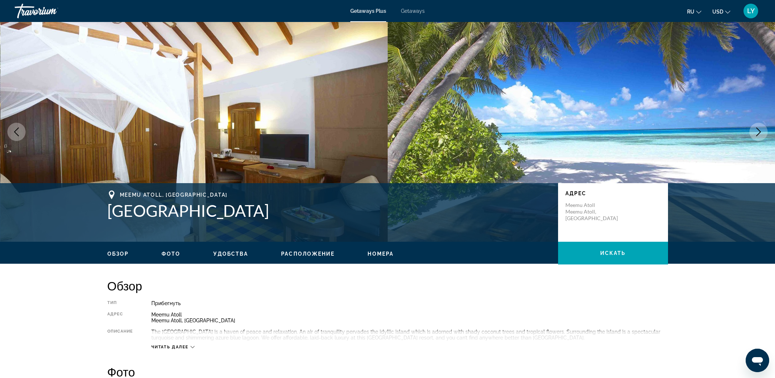
click at [758, 132] on icon "Next image" at bounding box center [758, 132] width 9 height 9
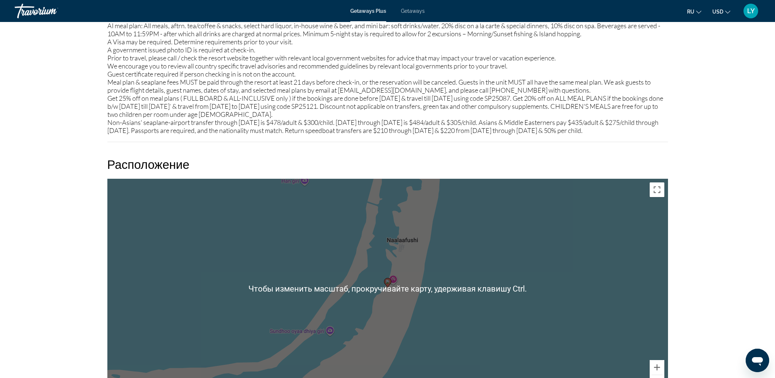
scroll to position [962, 0]
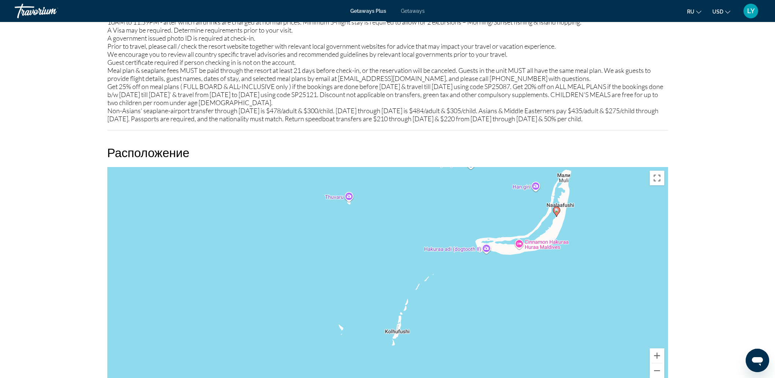
drag, startPoint x: 424, startPoint y: 328, endPoint x: 576, endPoint y: 272, distance: 161.7
click at [576, 272] on div "Чтобы активировать перетаскивание с помощью клавиатуры, нажмите Alt + Ввод. Пос…" at bounding box center [387, 277] width 561 height 220
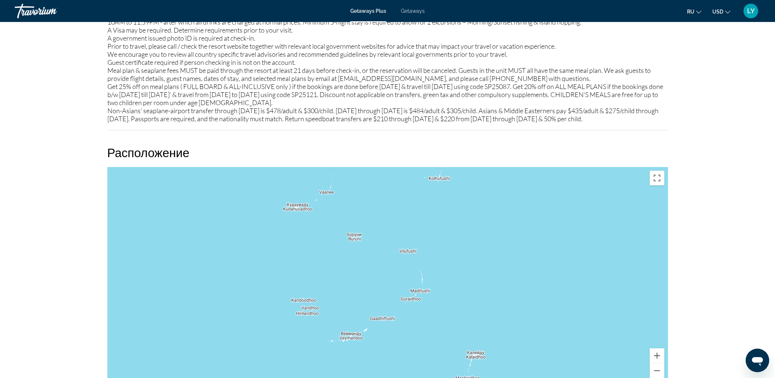
drag, startPoint x: 494, startPoint y: 283, endPoint x: 414, endPoint y: 178, distance: 132.1
click at [414, 178] on div "Чтобы активировать перетаскивание с помощью клавиатуры, нажмите Alt + Ввод. Пос…" at bounding box center [387, 277] width 561 height 220
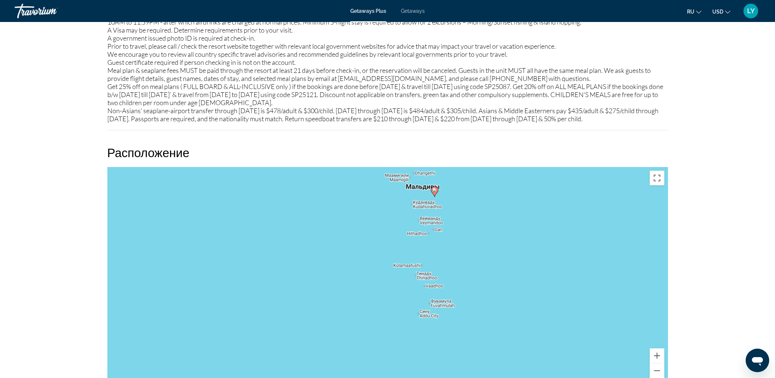
drag, startPoint x: 482, startPoint y: 256, endPoint x: 450, endPoint y: 221, distance: 46.9
click at [450, 221] on div "Чтобы активировать перетаскивание с помощью клавиатуры, нажмите Alt + Ввод. Пос…" at bounding box center [387, 277] width 561 height 220
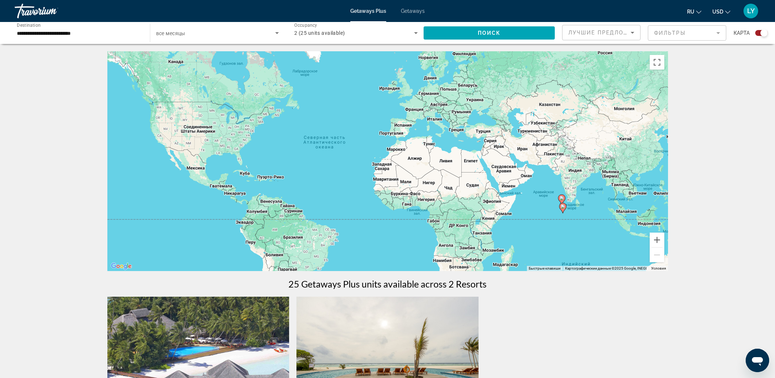
drag, startPoint x: 614, startPoint y: 231, endPoint x: 572, endPoint y: 223, distance: 42.2
click at [572, 223] on div "Чтобы активировать перетаскивание с помощью клавиатуры, нажмите Alt + Ввод. Пос…" at bounding box center [387, 161] width 561 height 220
click at [71, 29] on input "**********" at bounding box center [78, 33] width 123 height 9
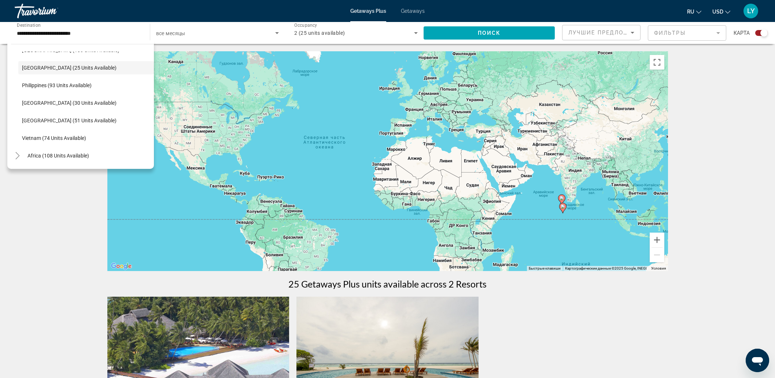
scroll to position [312, 0]
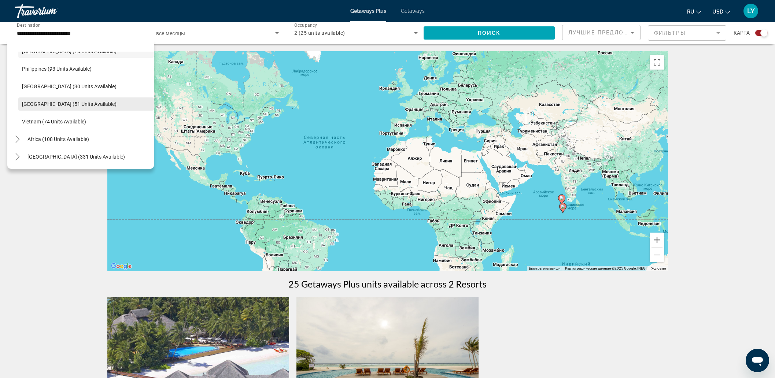
click at [47, 103] on span "Thailand (51 units available)" at bounding box center [69, 104] width 95 height 6
type input "**********"
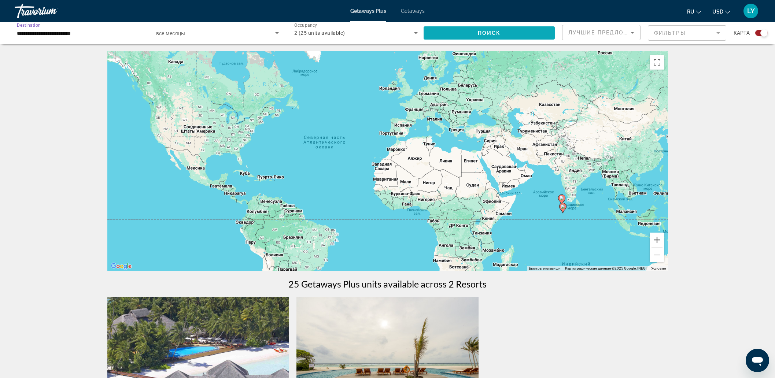
click at [466, 33] on span "Search widget" at bounding box center [490, 33] width 132 height 18
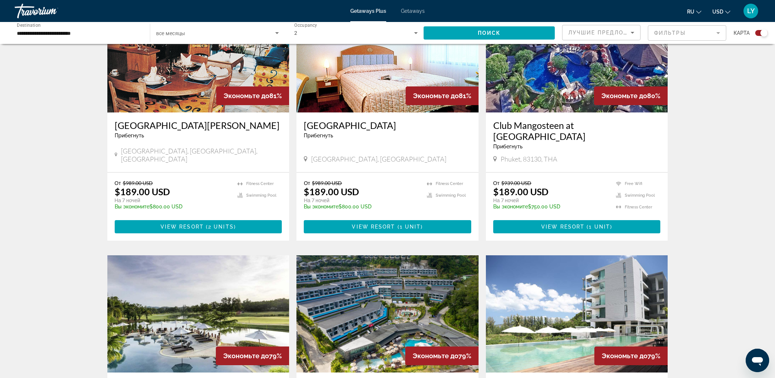
scroll to position [320, 0]
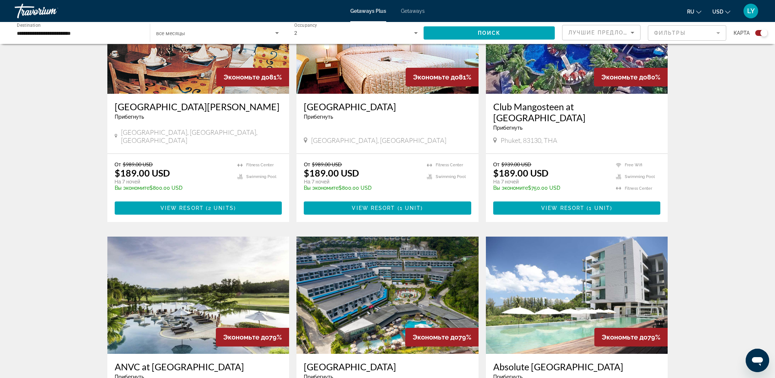
click at [579, 59] on img "Main content" at bounding box center [577, 35] width 182 height 117
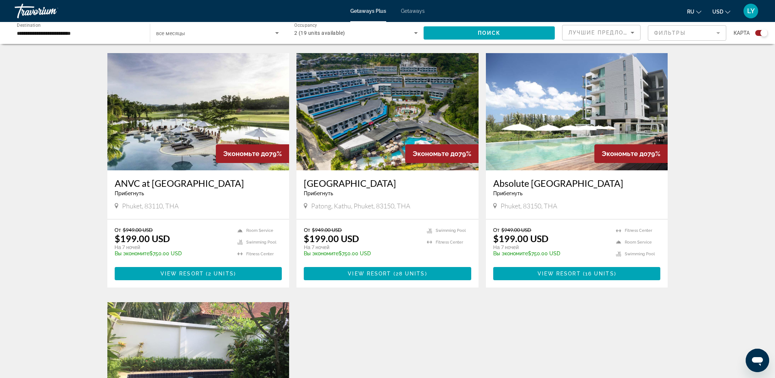
scroll to position [504, 0]
click at [193, 115] on img "Main content" at bounding box center [198, 111] width 182 height 117
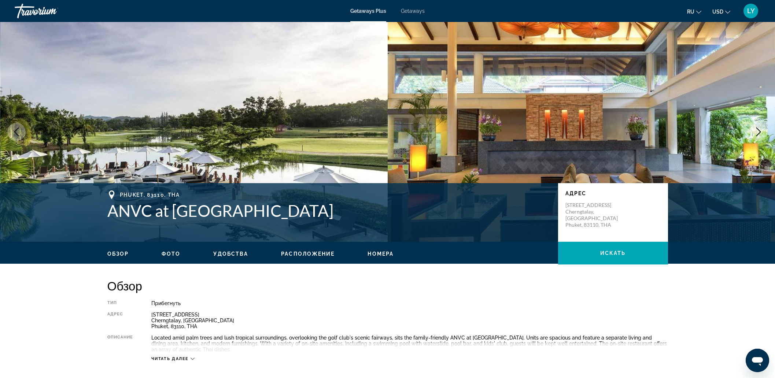
click at [760, 132] on icon "Next image" at bounding box center [758, 132] width 5 height 9
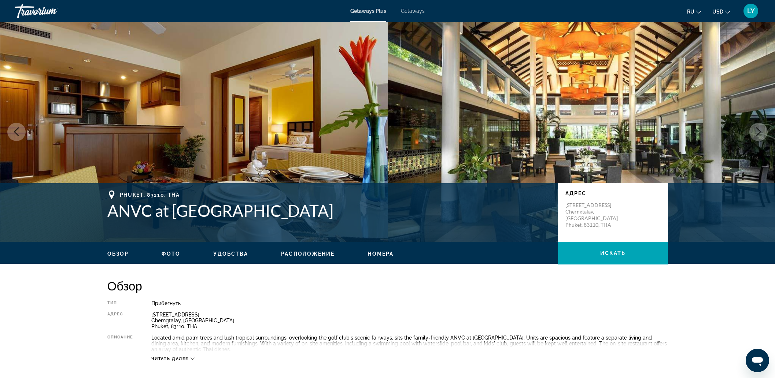
click at [760, 132] on icon "Next image" at bounding box center [758, 132] width 5 height 9
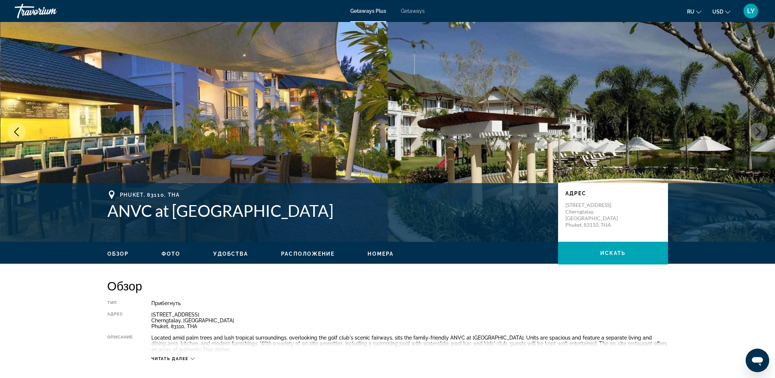
click at [760, 132] on icon "Next image" at bounding box center [758, 132] width 5 height 9
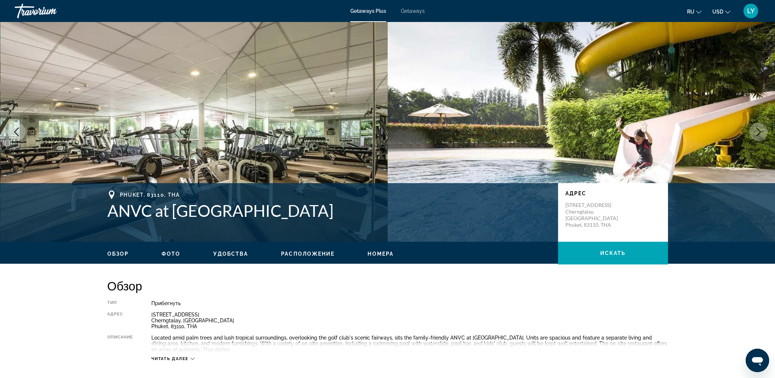
click at [760, 132] on icon "Next image" at bounding box center [758, 132] width 5 height 9
